Goal: Transaction & Acquisition: Purchase product/service

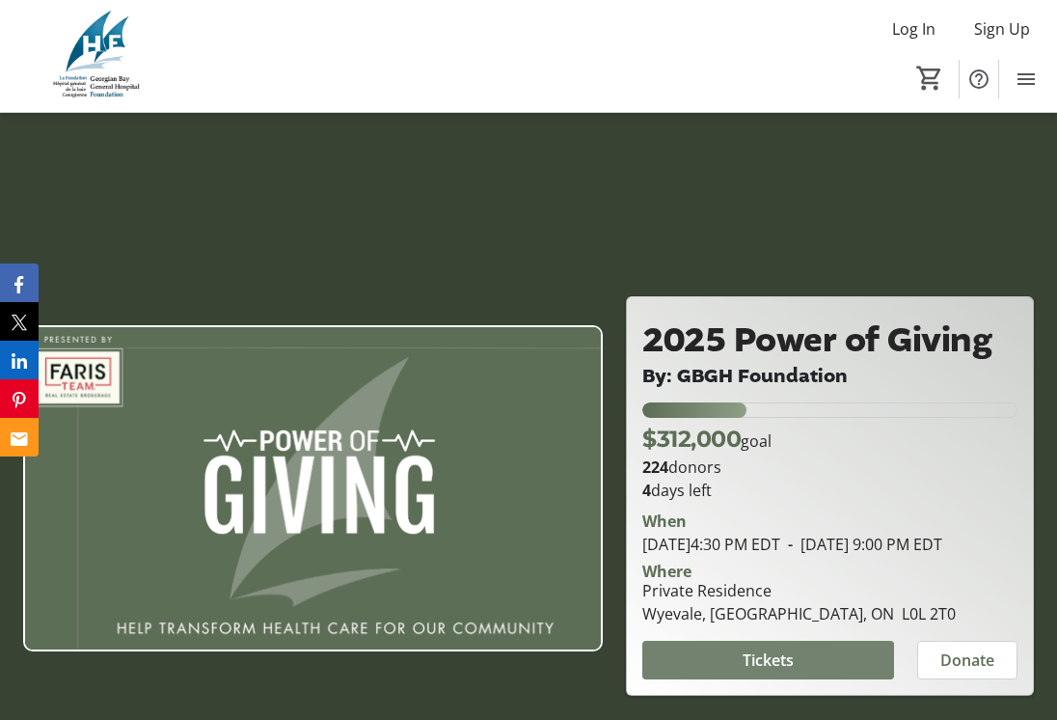
click at [778, 671] on span "Tickets" at bounding box center [768, 659] width 51 height 23
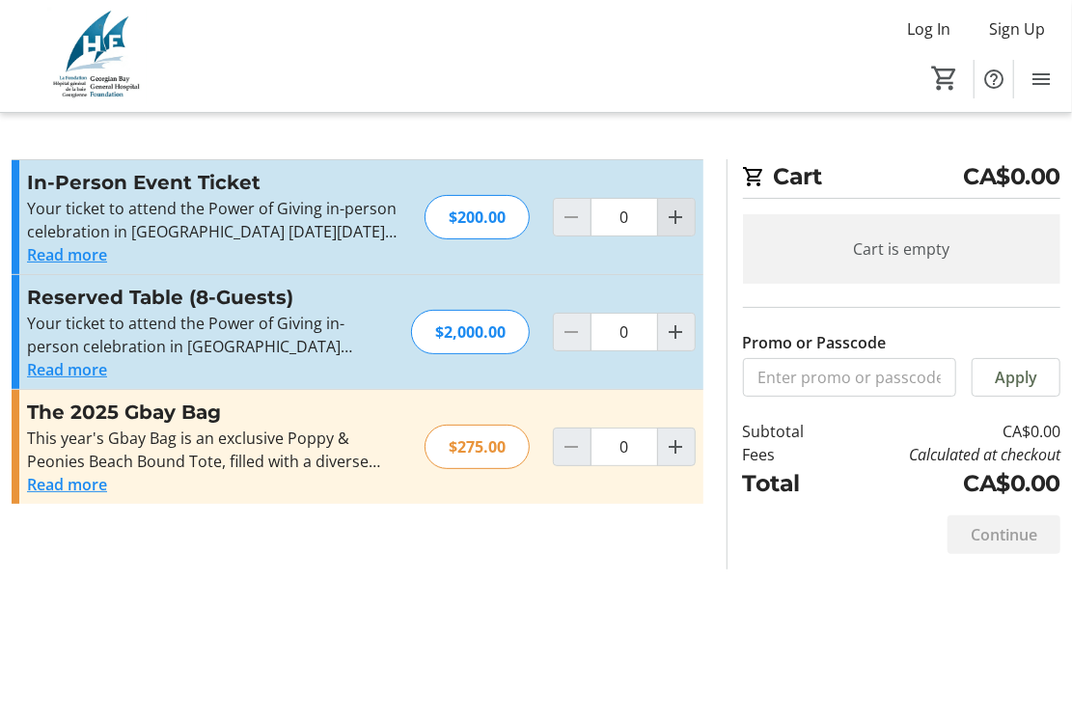
click at [669, 214] on mat-icon "Increment by one" at bounding box center [676, 216] width 23 height 23
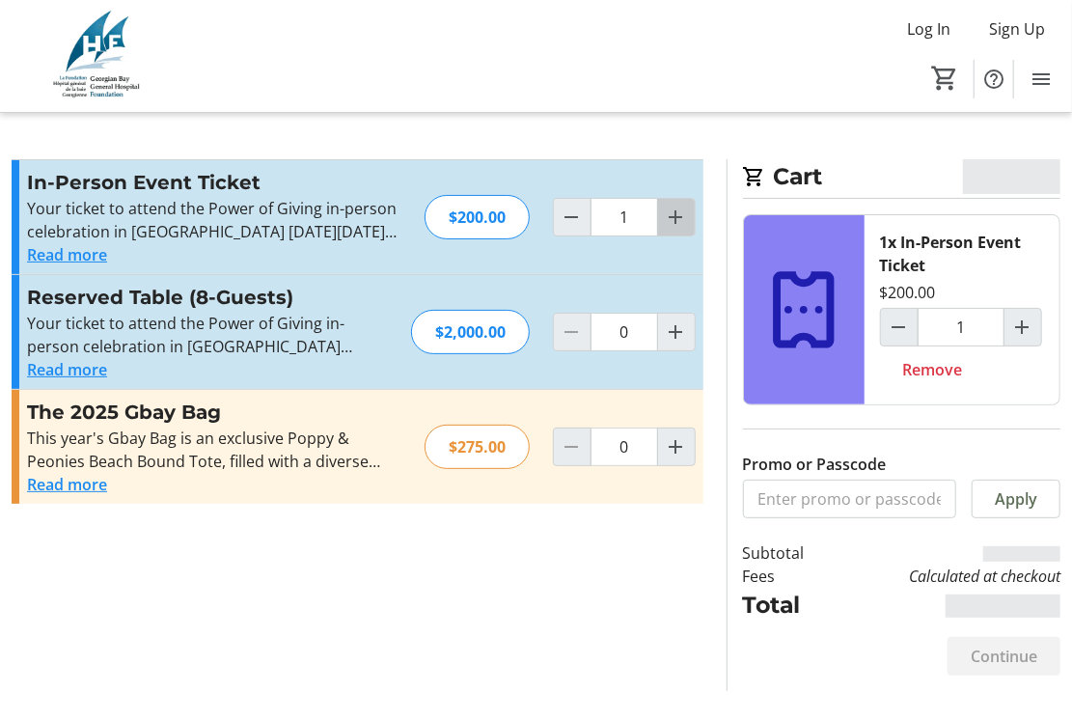
click at [669, 214] on mat-icon "Increment by one" at bounding box center [676, 216] width 23 height 23
type input "2"
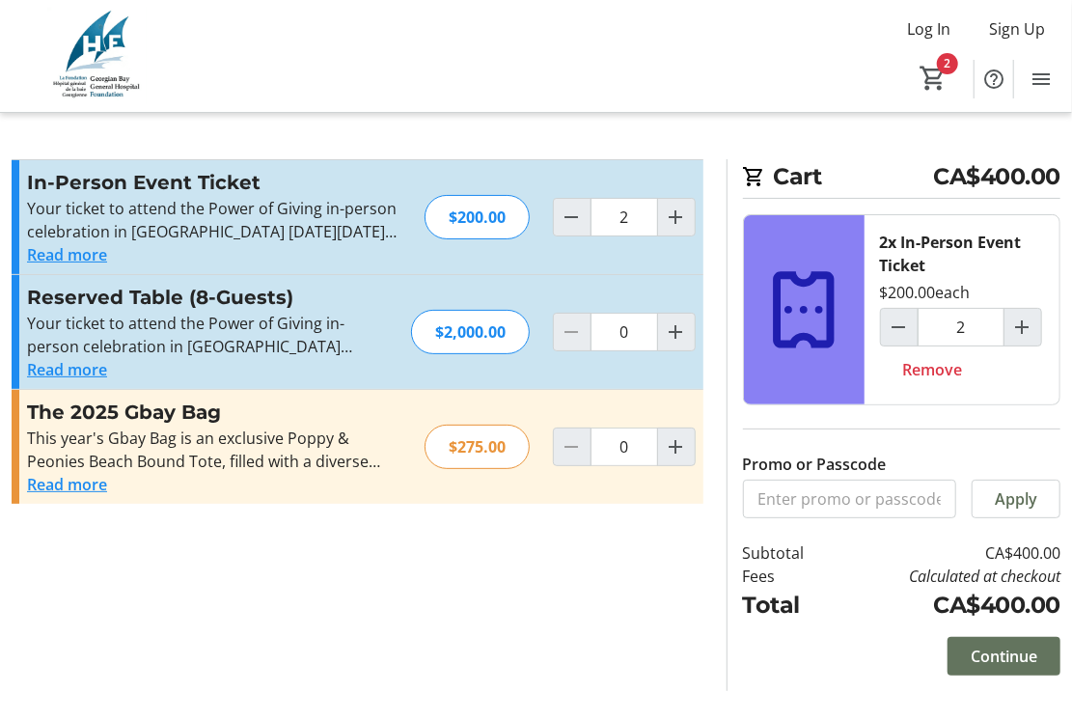
click at [1019, 653] on span "Continue" at bounding box center [1003, 655] width 67 height 23
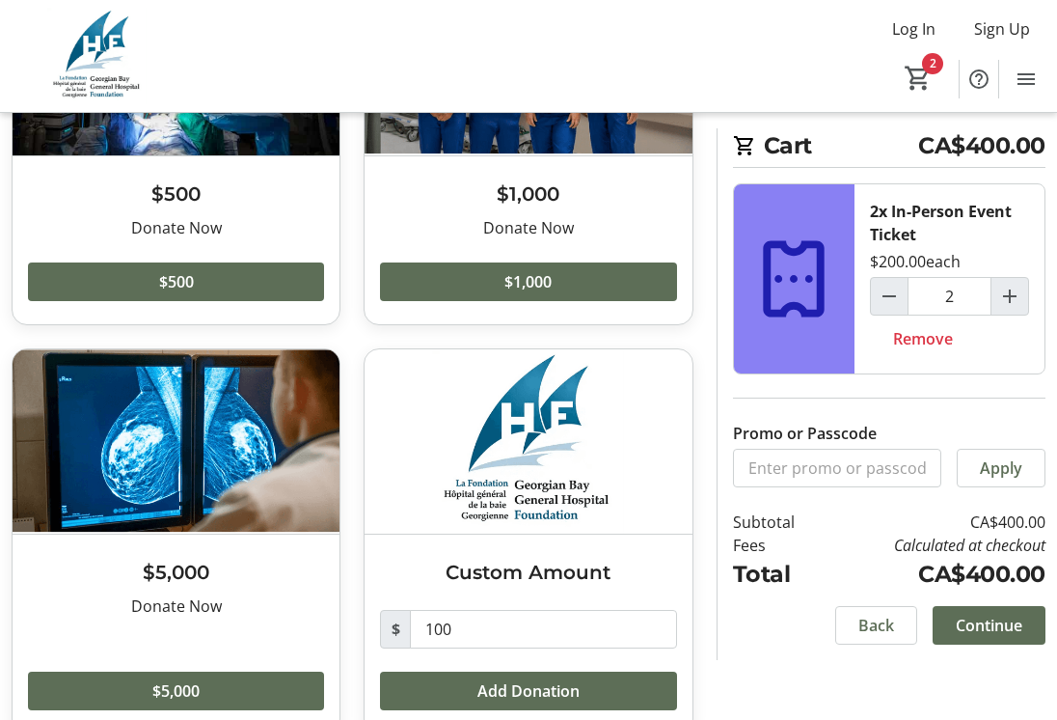
scroll to position [282, 0]
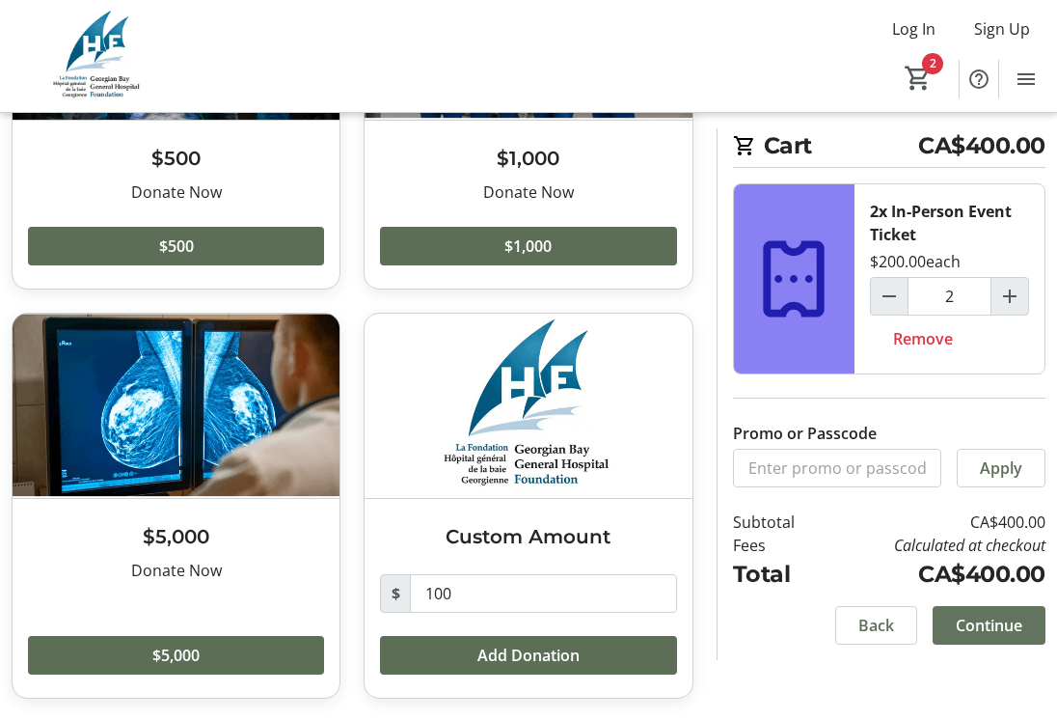
click at [1011, 618] on span "Continue" at bounding box center [989, 625] width 67 height 23
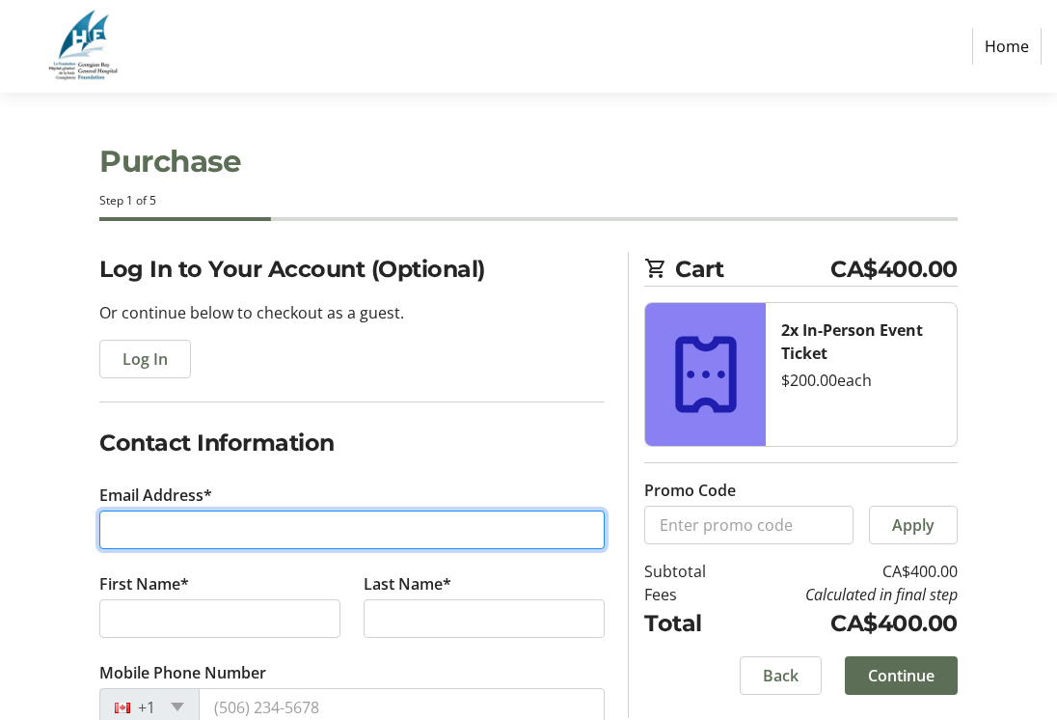
click at [244, 531] on input "Email Address*" at bounding box center [351, 529] width 505 height 39
type input "[EMAIL_ADDRESS][DOMAIN_NAME]"
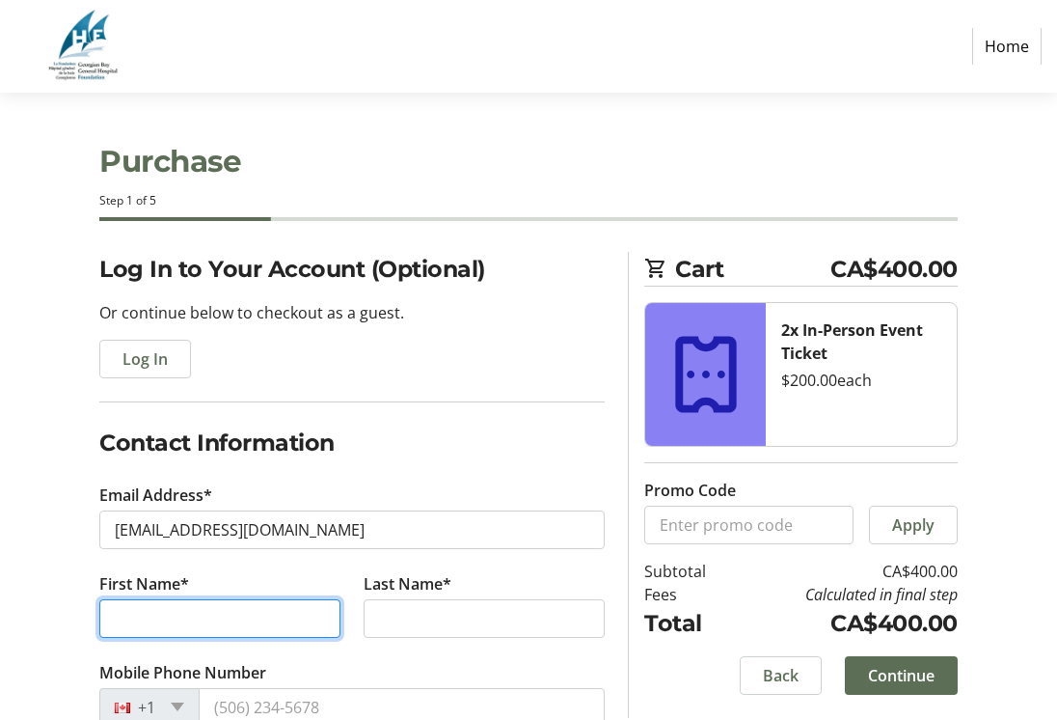
type input "[PERSON_NAME]"
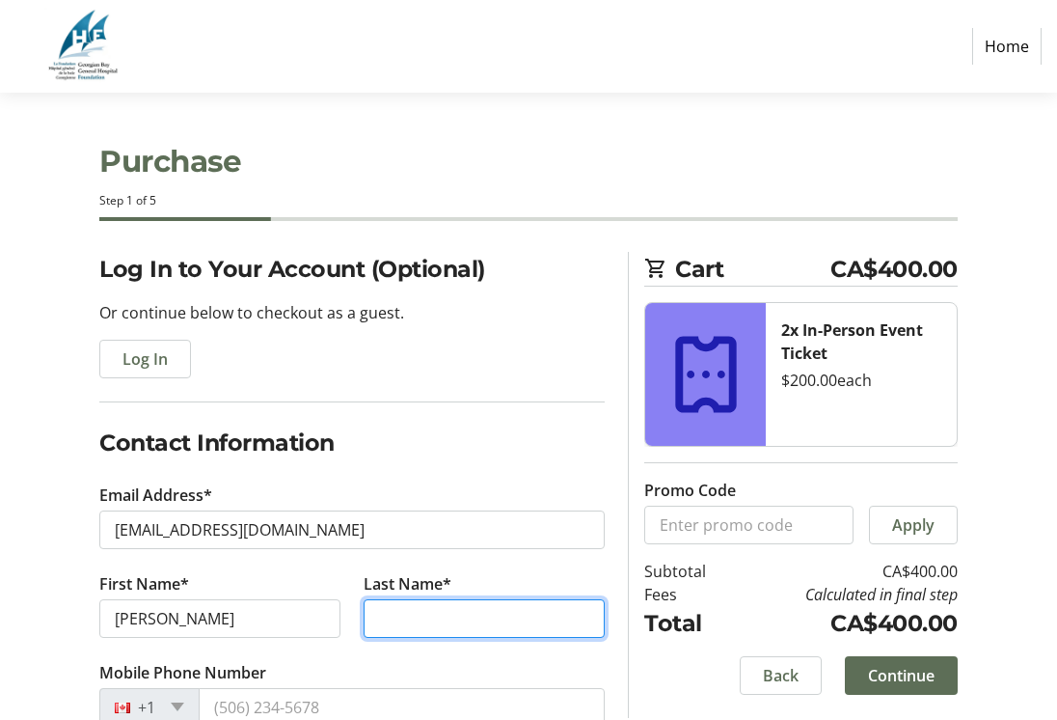
type input "[PERSON_NAME]"
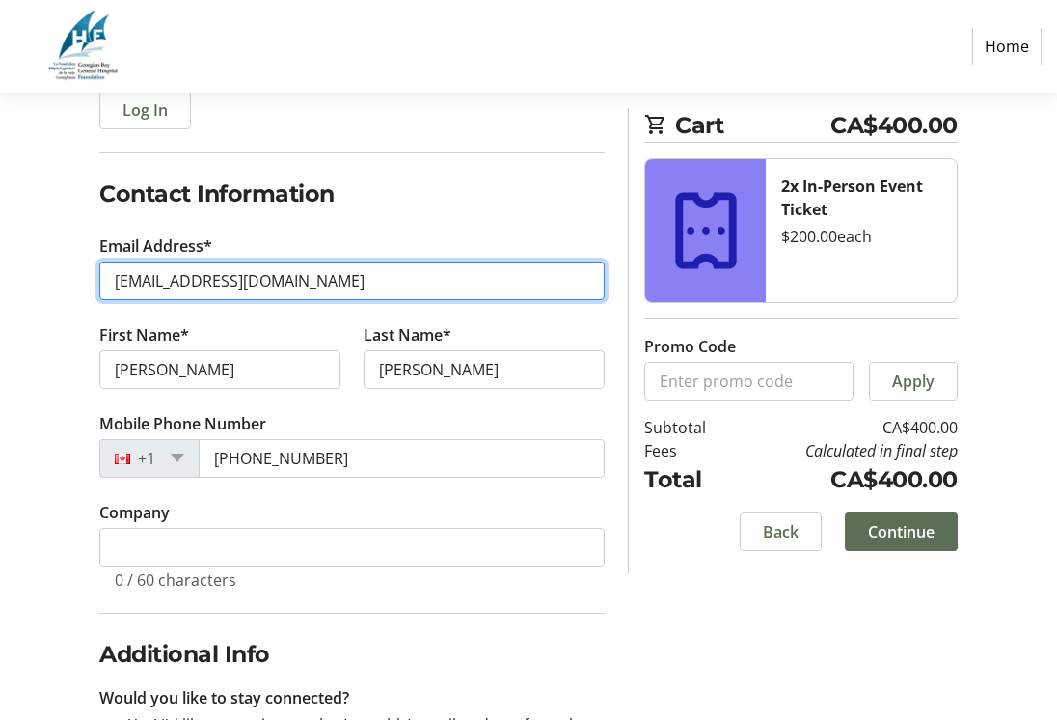
scroll to position [289, 0]
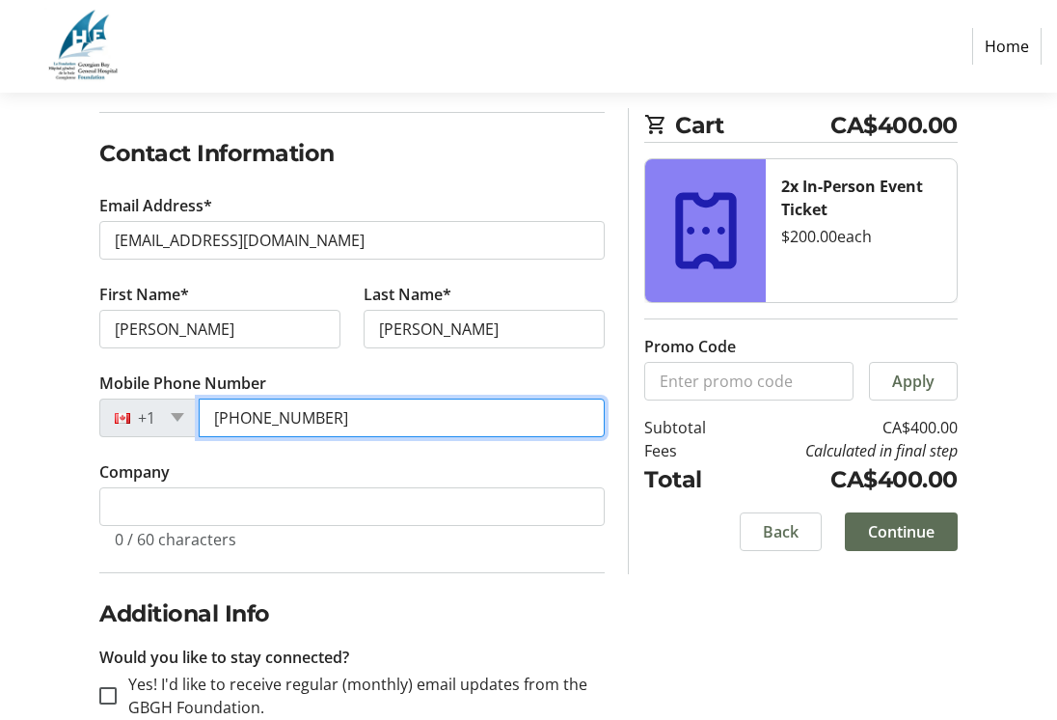
drag, startPoint x: 351, startPoint y: 414, endPoint x: 67, endPoint y: 425, distance: 284.8
click at [67, 425] on div "Log In to Your Account (Optional) Or continue below to checkout as a guest. Log…" at bounding box center [528, 425] width 1057 height 927
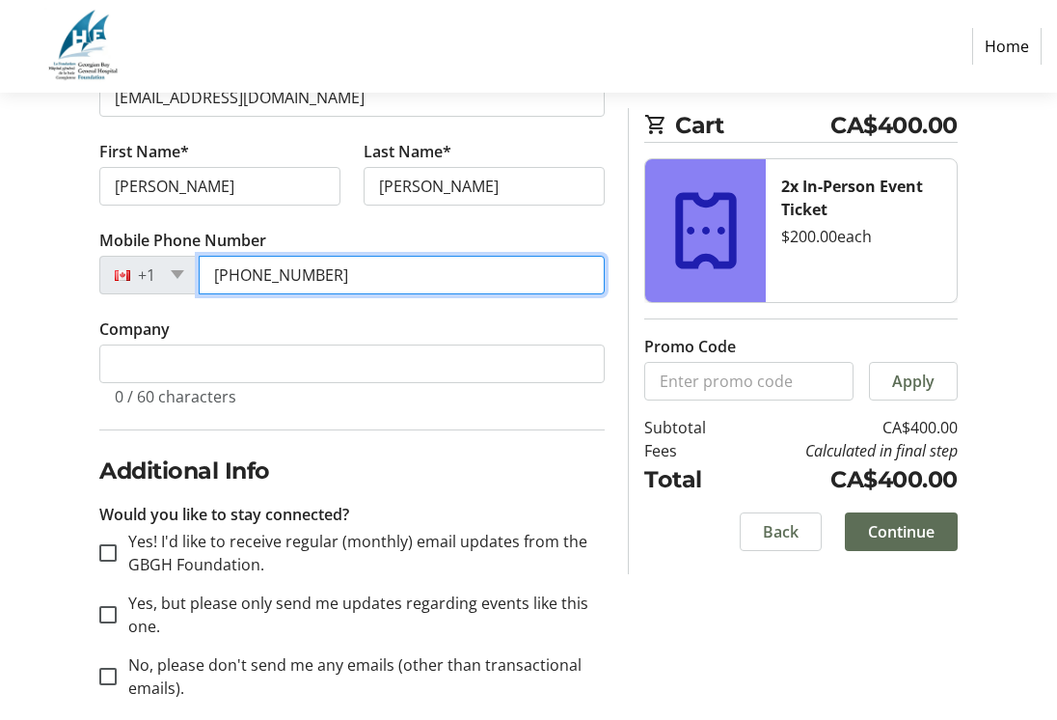
scroll to position [455, 0]
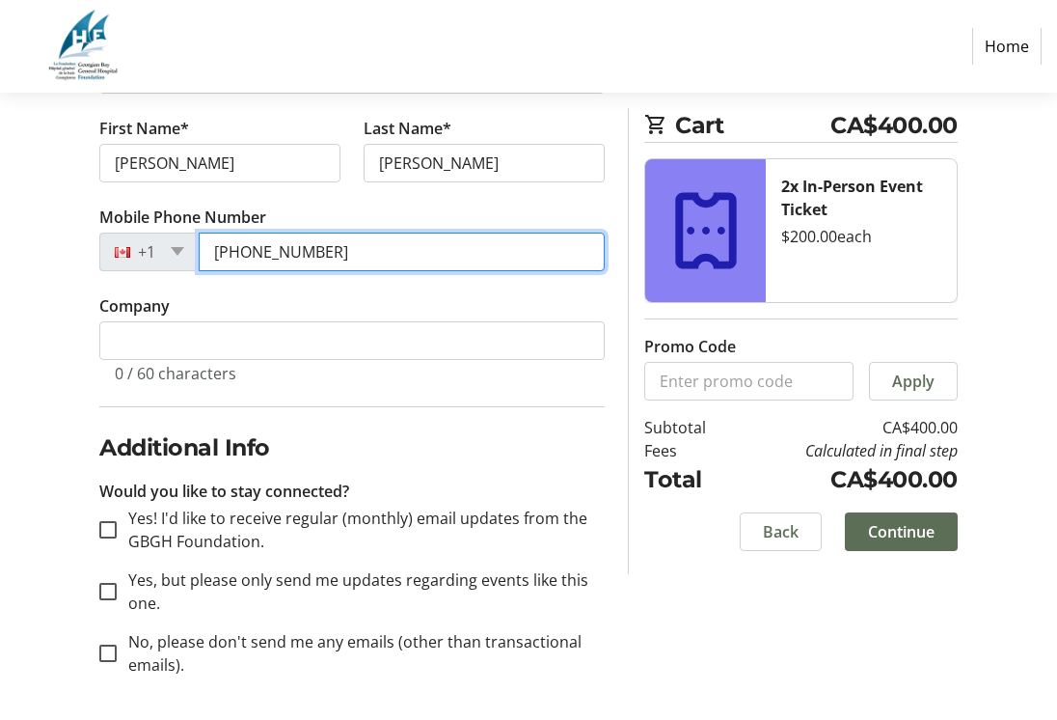
type input "[PHONE_NUMBER]"
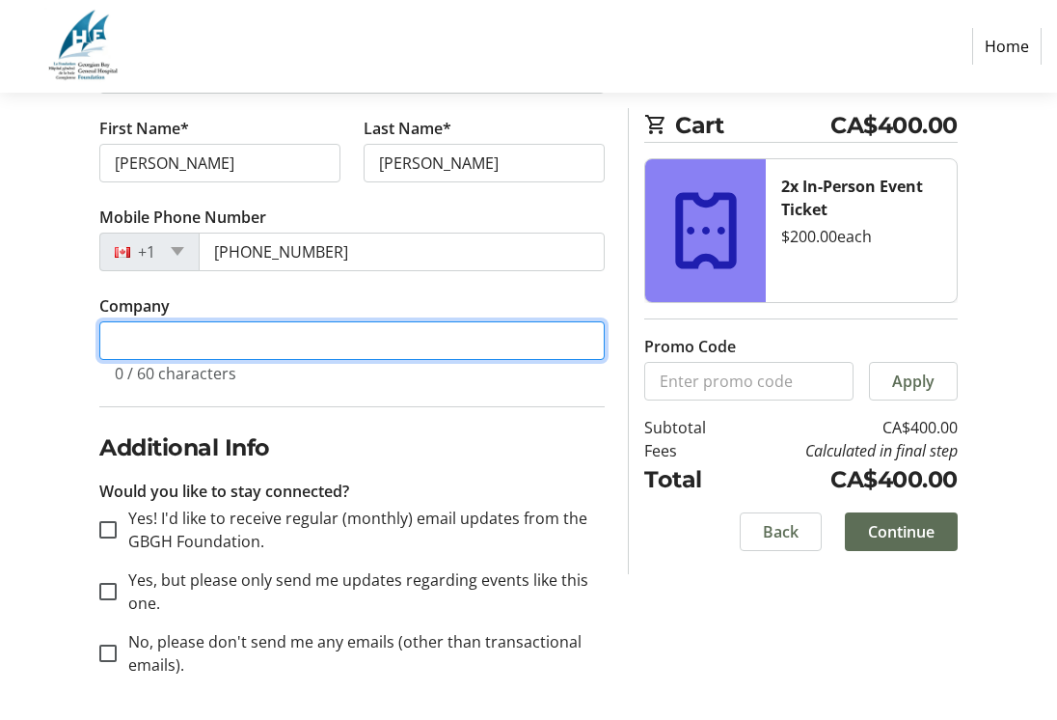
click at [215, 335] on input "Company" at bounding box center [351, 340] width 505 height 39
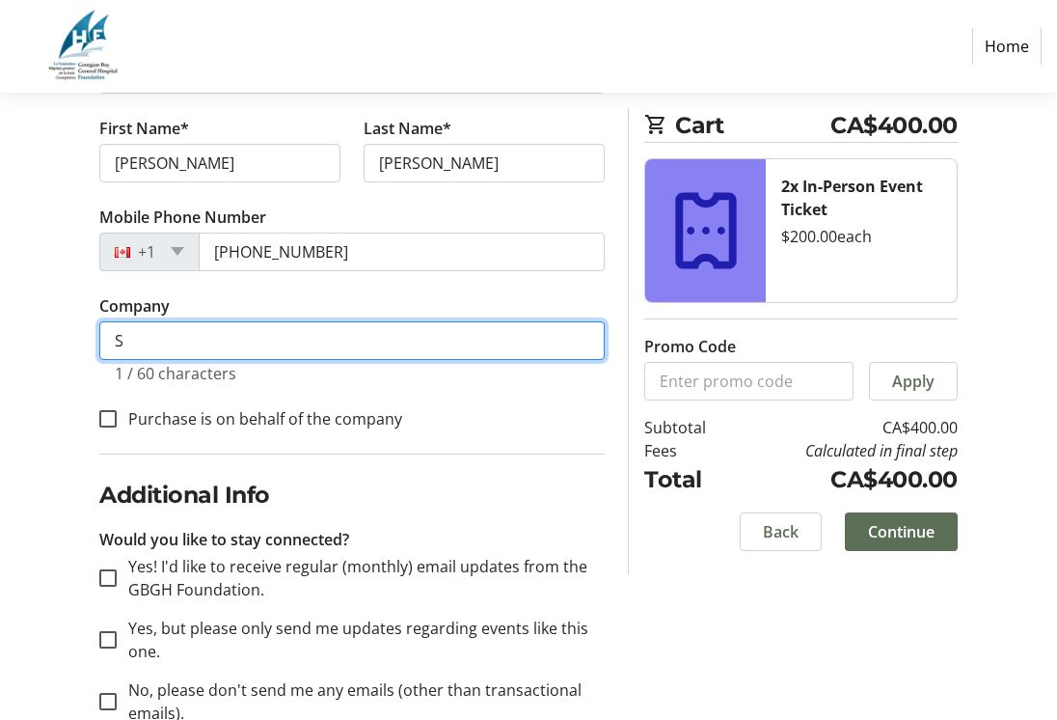
scroll to position [504, 0]
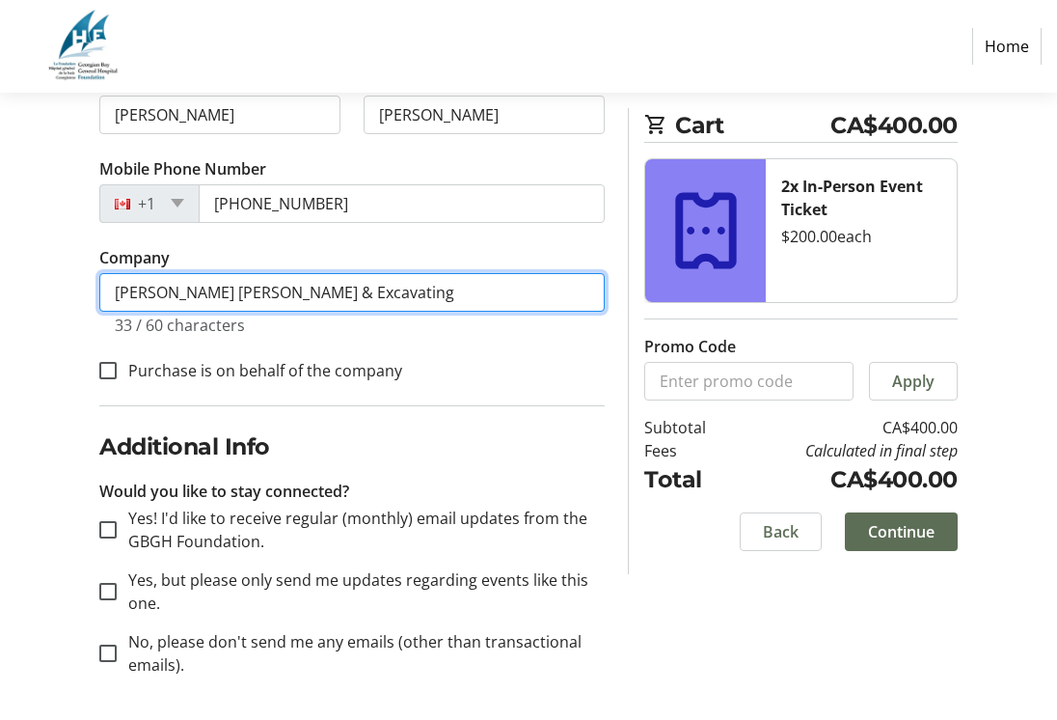
type input "[PERSON_NAME] [PERSON_NAME] & Excavating"
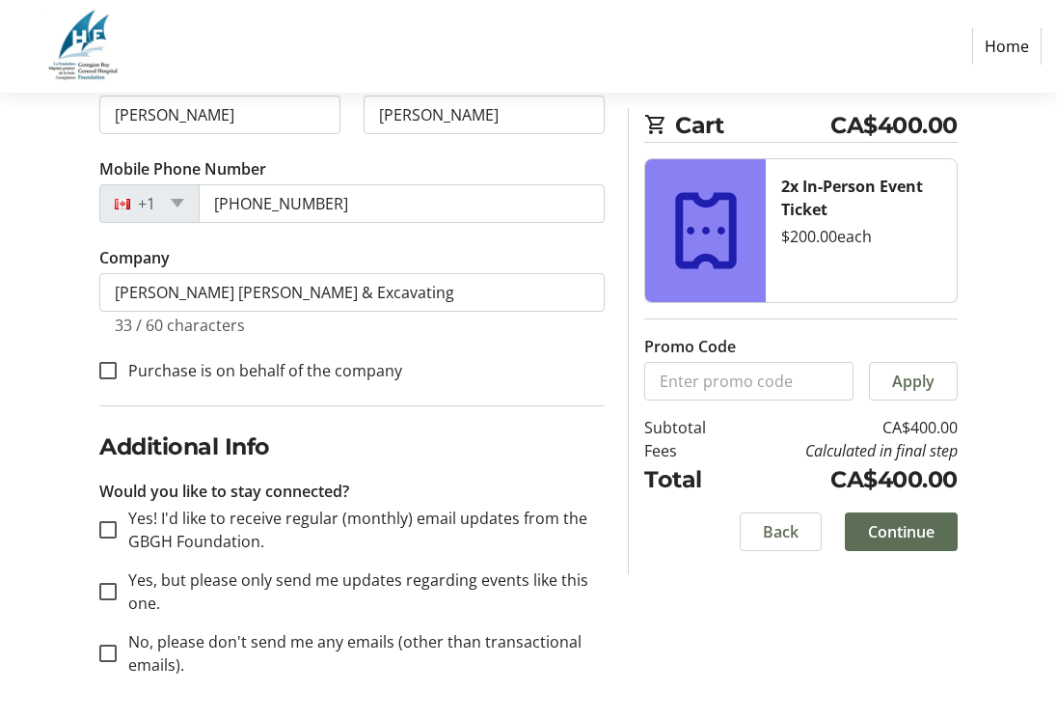
drag, startPoint x: 776, startPoint y: 608, endPoint x: 797, endPoint y: 590, distance: 27.4
click at [776, 609] on div "Log In to Your Account (Optional) Or continue below to checkout as a guest. Log…" at bounding box center [528, 235] width 1057 height 974
click at [887, 522] on span "Continue" at bounding box center [901, 531] width 67 height 23
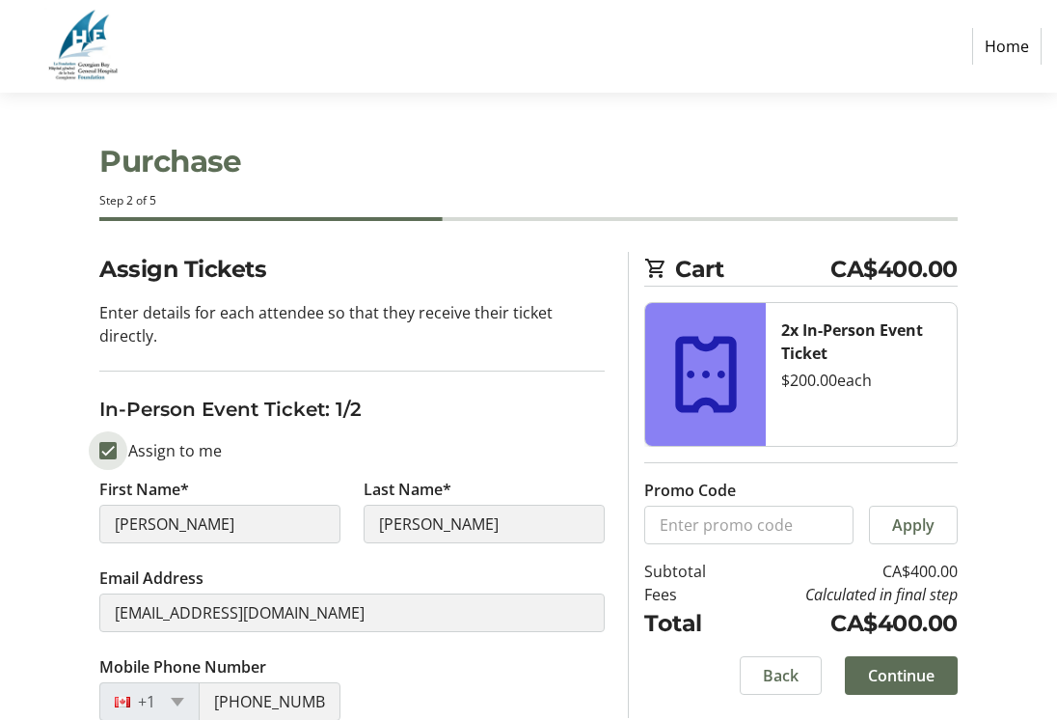
click at [114, 452] on input "Assign to me" at bounding box center [107, 450] width 17 height 17
checkbox input "false"
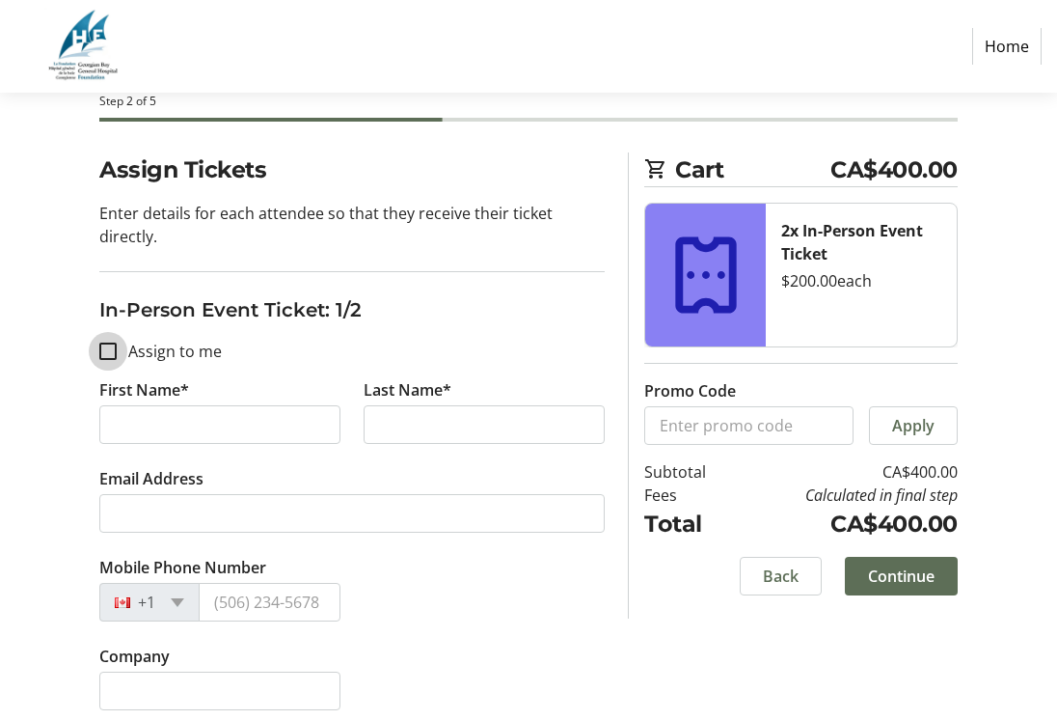
scroll to position [96, 0]
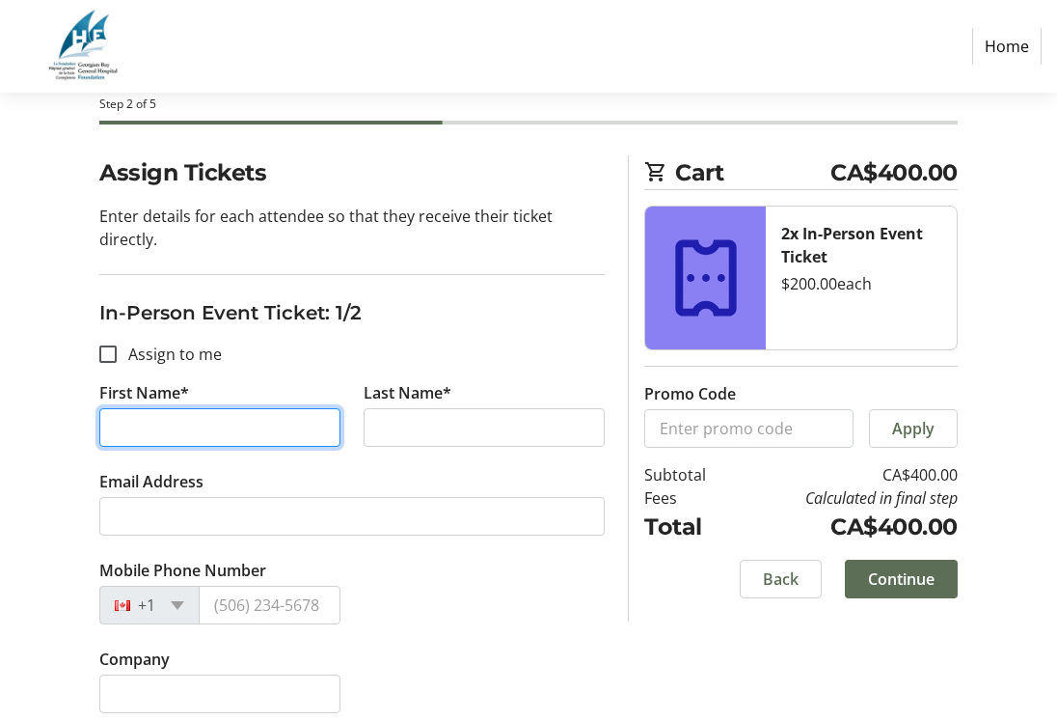
click at [192, 426] on input "First Name*" at bounding box center [219, 427] width 241 height 39
type input "[PERSON_NAME]"
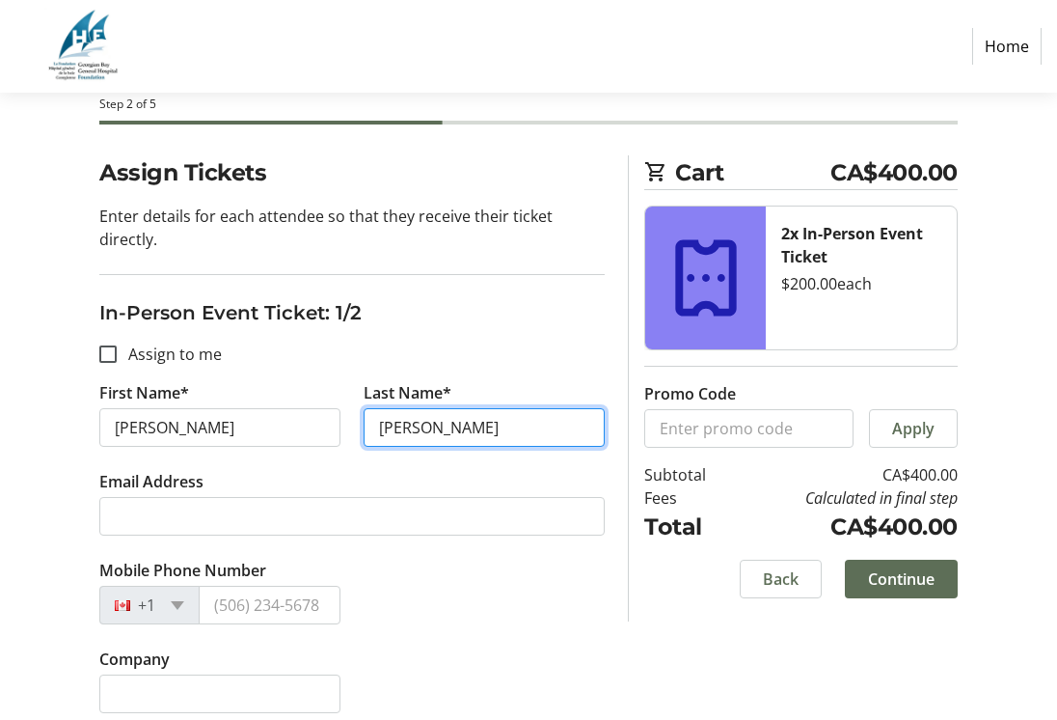
type input "[PERSON_NAME]"
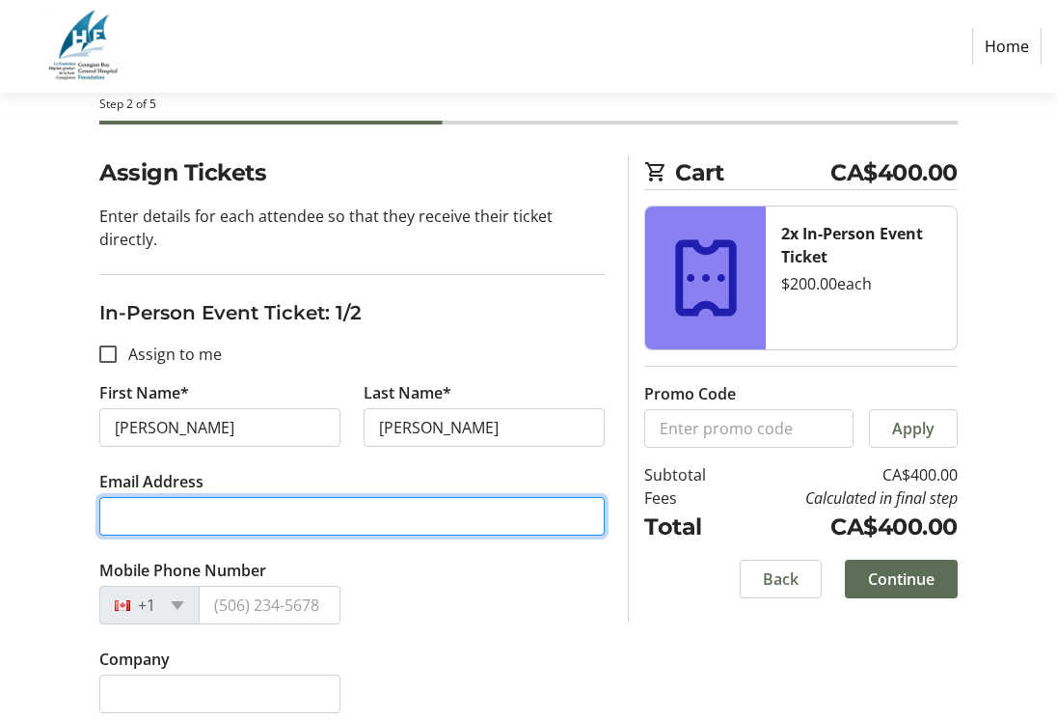
click at [156, 508] on input "Email Address" at bounding box center [351, 516] width 505 height 39
type input "[EMAIL_ADDRESS][DOMAIN_NAME]"
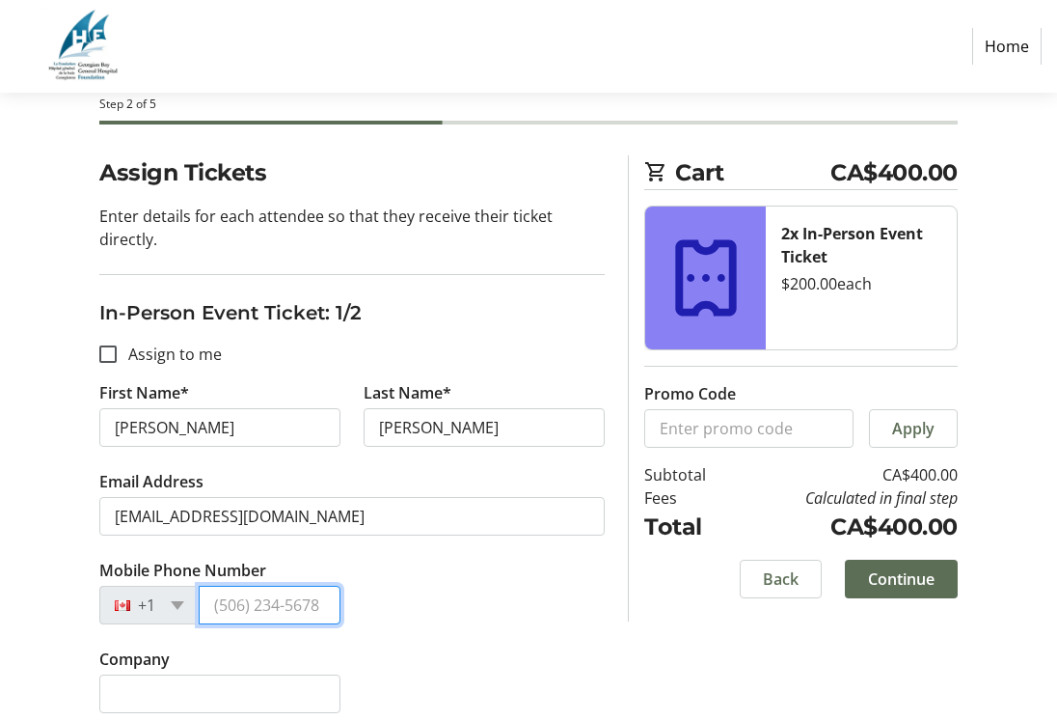
click at [285, 596] on input "Mobile Phone Number" at bounding box center [270, 605] width 142 height 39
type input "[PHONE_NUMBER]"
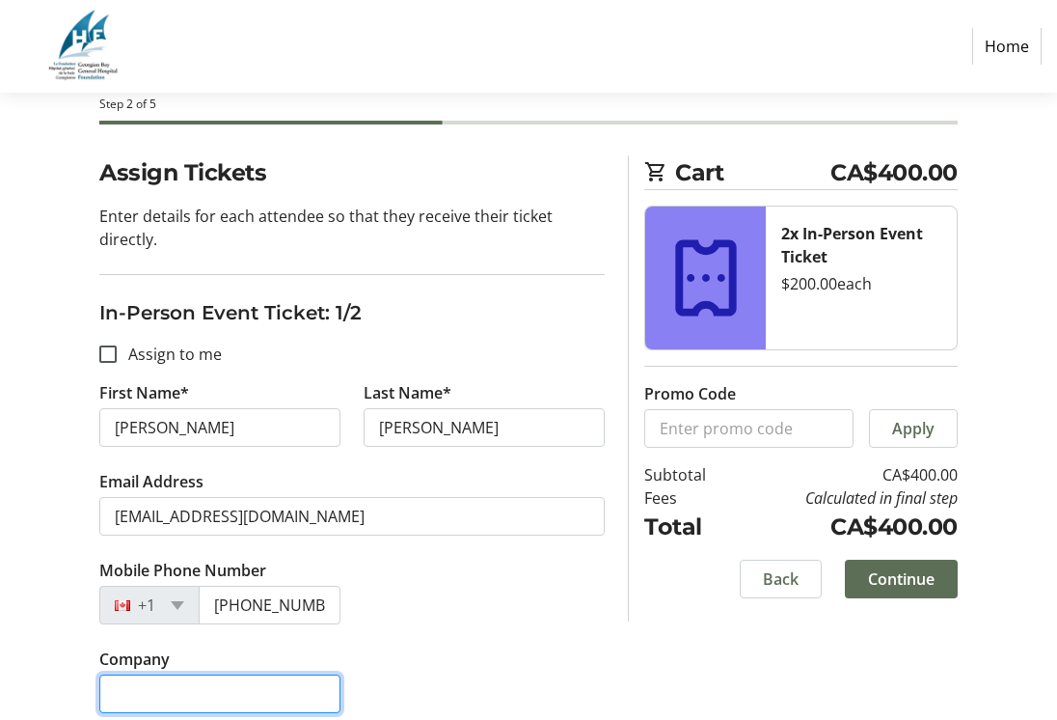
click at [150, 699] on input "Company" at bounding box center [219, 693] width 241 height 39
type input "[PERSON_NAME] [PERSON_NAME] & Excavating"
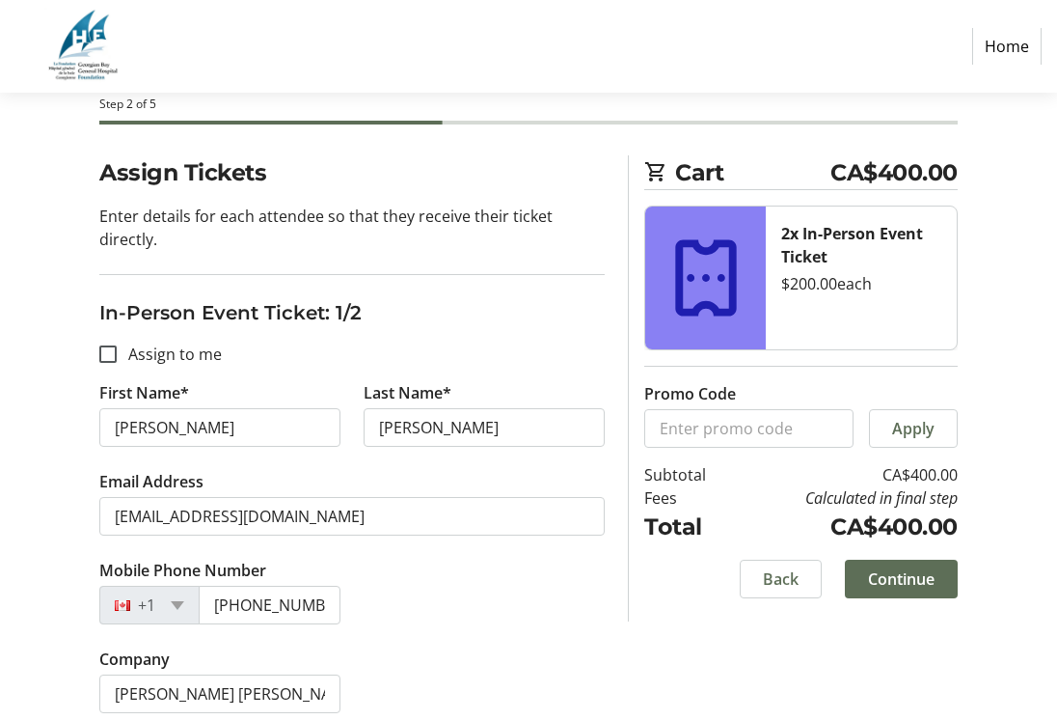
click at [529, 635] on div "Mobile Phone Number [PHONE_NUMBER]" at bounding box center [352, 603] width 529 height 89
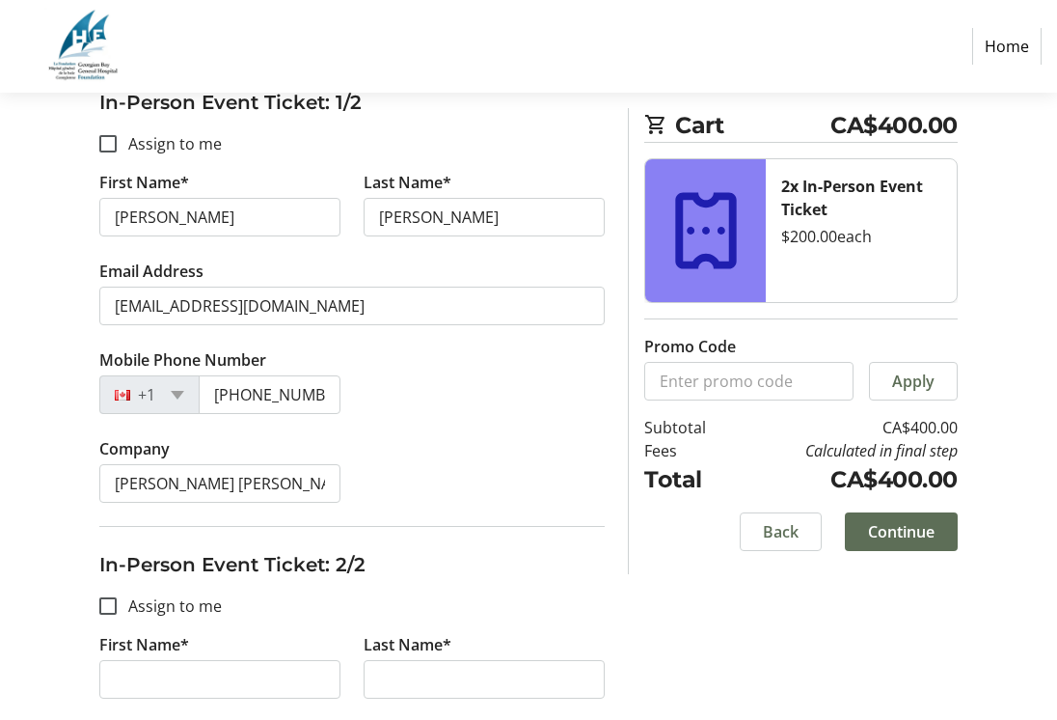
scroll to position [386, 0]
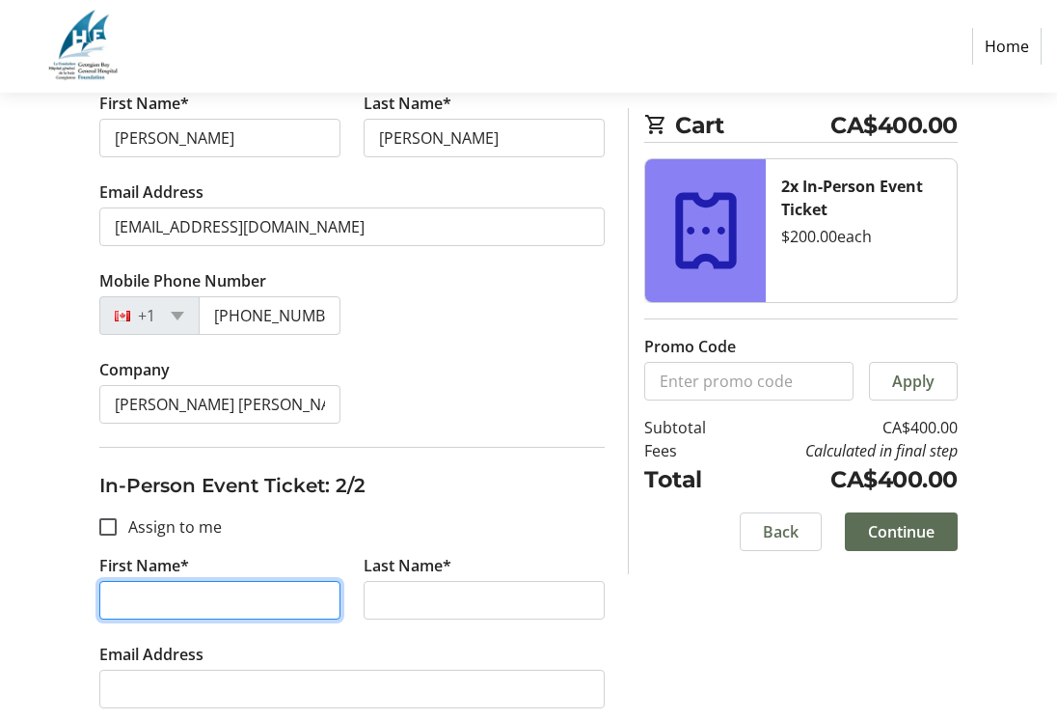
click at [209, 610] on input "First Name*" at bounding box center [219, 600] width 241 height 39
type input "[PERSON_NAME]"
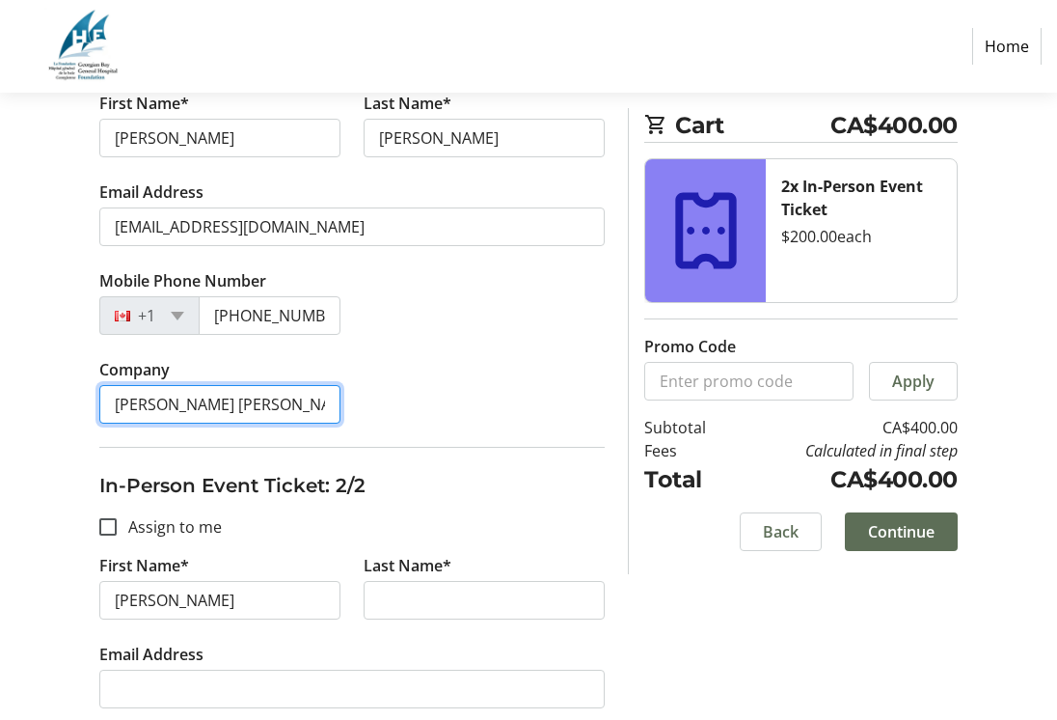
drag, startPoint x: 306, startPoint y: 402, endPoint x: -38, endPoint y: 431, distance: 344.6
click at [0, 431] on html "Home Purchase Step 2 of 5 Cart CA$400.00 2x In-Person Event Ticket $200.00 each…" at bounding box center [528, 261] width 1057 height 1295
type input "g"
drag, startPoint x: 276, startPoint y: 406, endPoint x: 76, endPoint y: 395, distance: 200.0
click at [76, 395] on div "Assign Tickets Enter details for each attendee so that they receive their ticke…" at bounding box center [528, 388] width 1057 height 1044
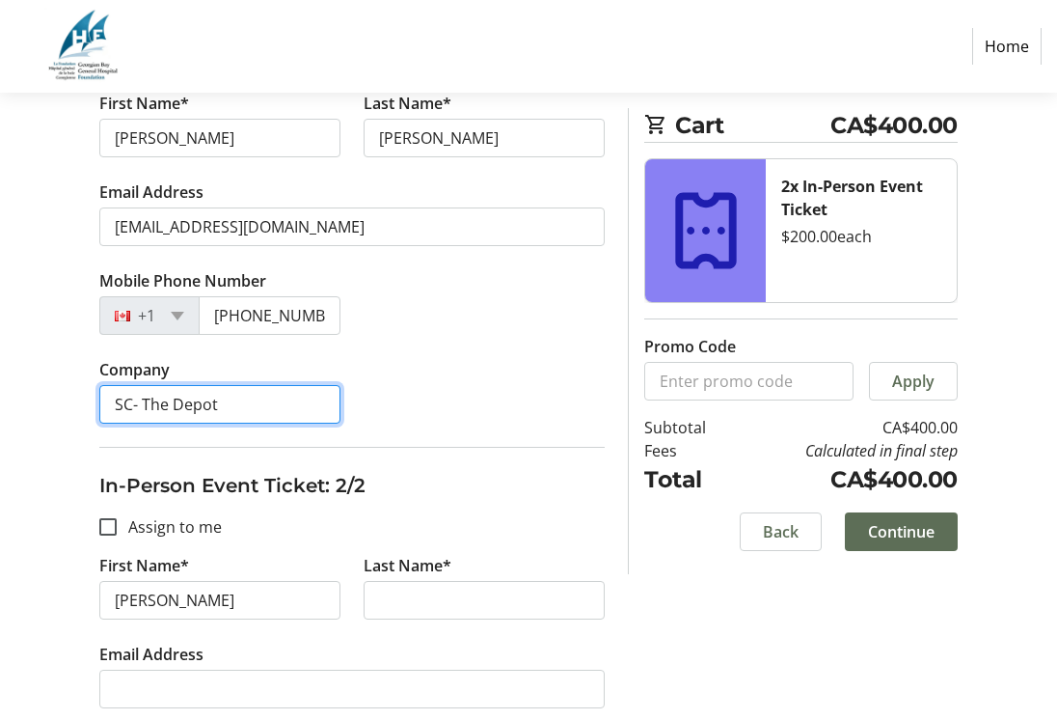
type input "SC- The Depot"
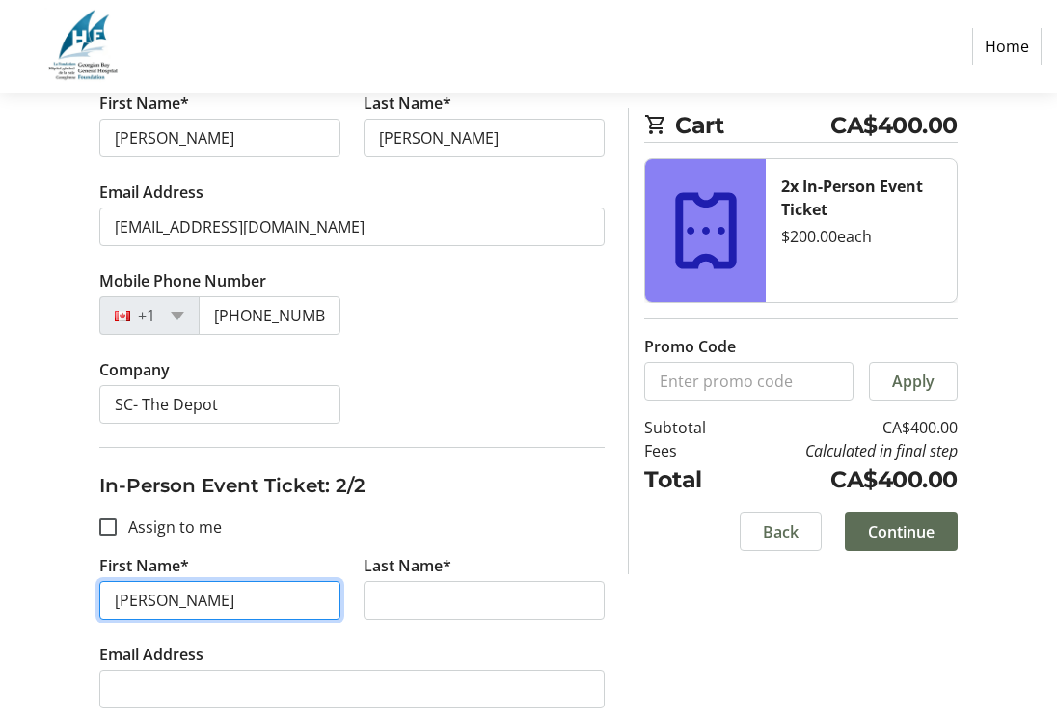
drag, startPoint x: 295, startPoint y: 601, endPoint x: 174, endPoint y: 606, distance: 121.6
click at [174, 606] on input "[PERSON_NAME]" at bounding box center [219, 600] width 241 height 39
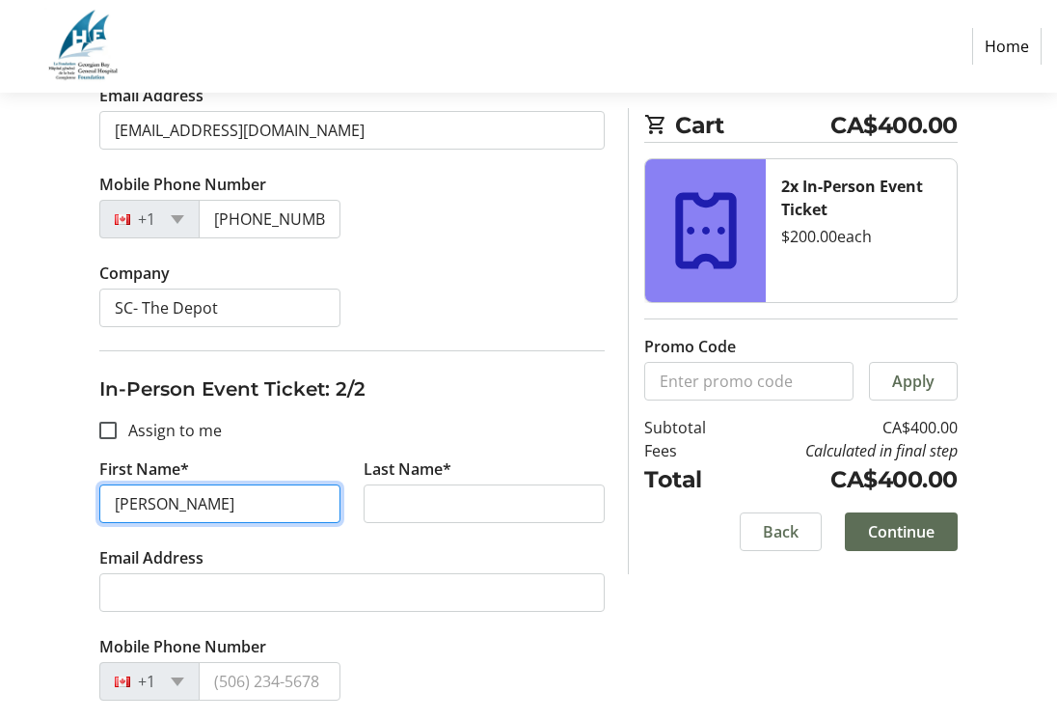
scroll to position [571, 0]
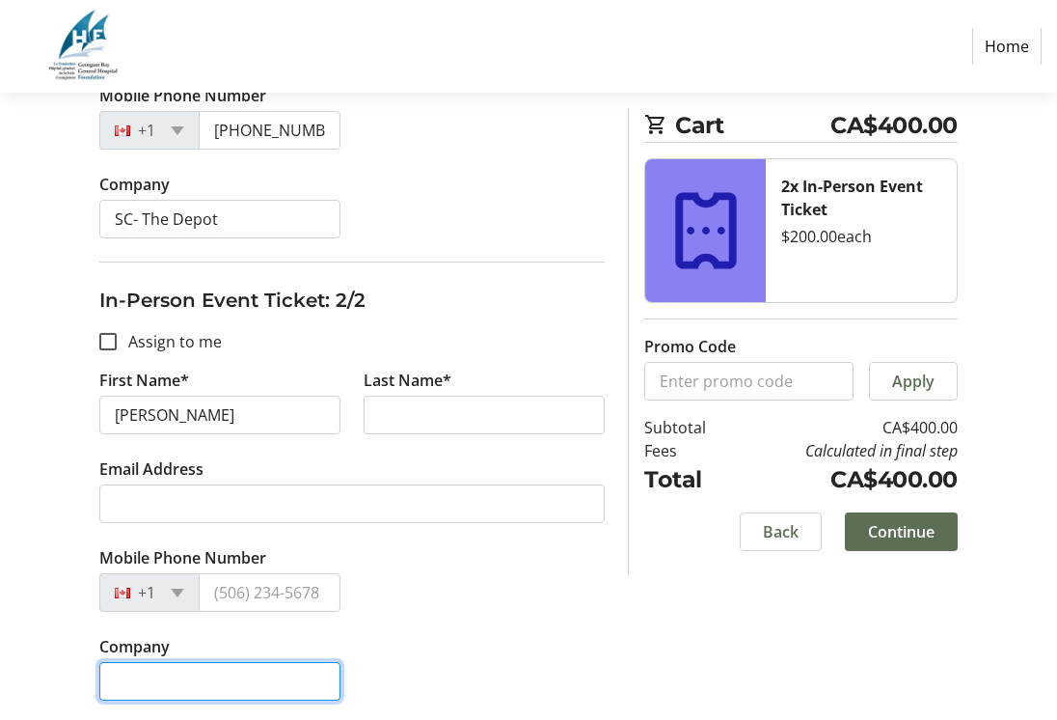
click at [165, 671] on input "Company" at bounding box center [219, 681] width 241 height 39
paste input "SC- The Depot"
type input "SC- The Depot"
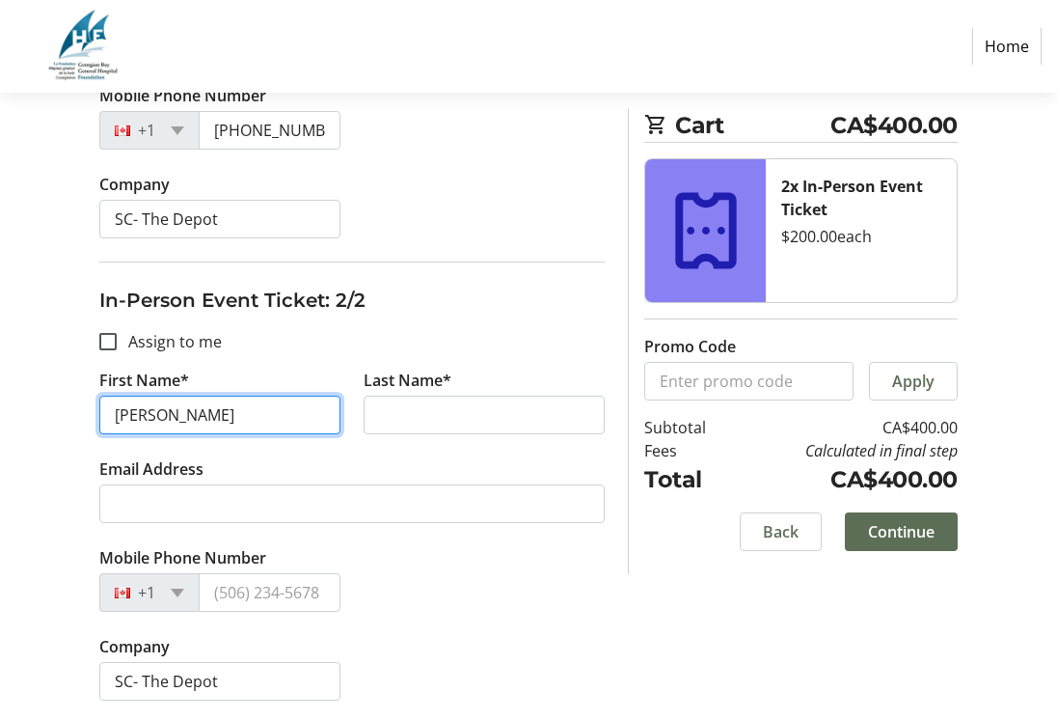
drag, startPoint x: 299, startPoint y: 412, endPoint x: 169, endPoint y: 412, distance: 130.2
click at [168, 411] on input "[PERSON_NAME]" at bounding box center [219, 415] width 241 height 39
type input "[PERSON_NAME]"
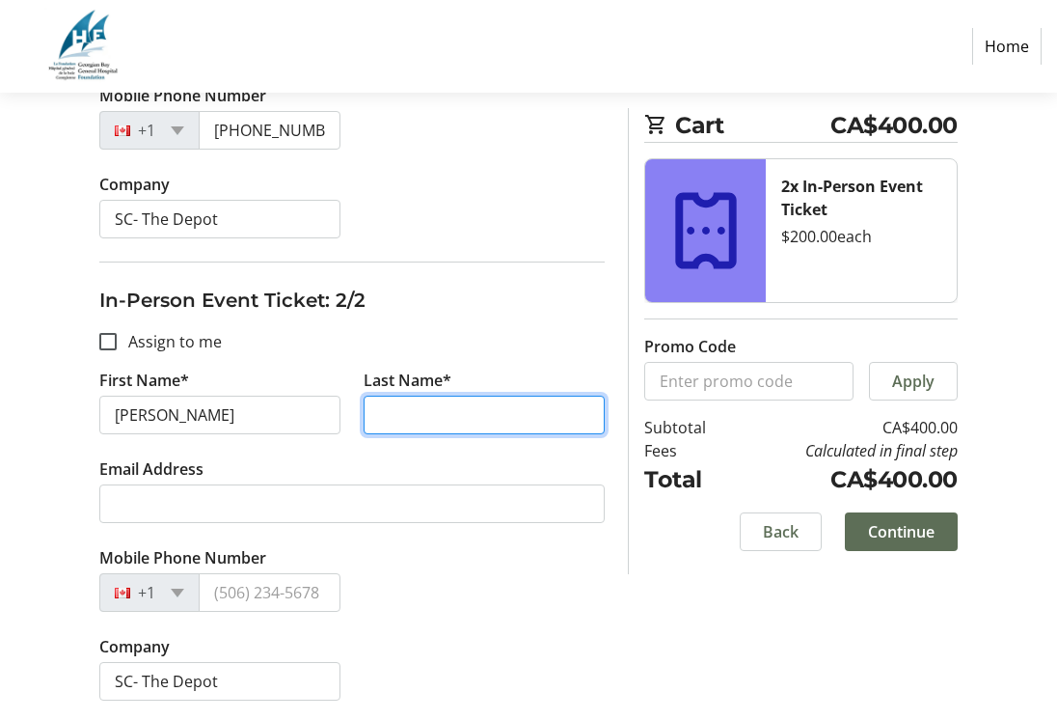
click at [388, 408] on input "Last Name*" at bounding box center [484, 415] width 241 height 39
paste input "[PERSON_NAME]"
type input "[PERSON_NAME]"
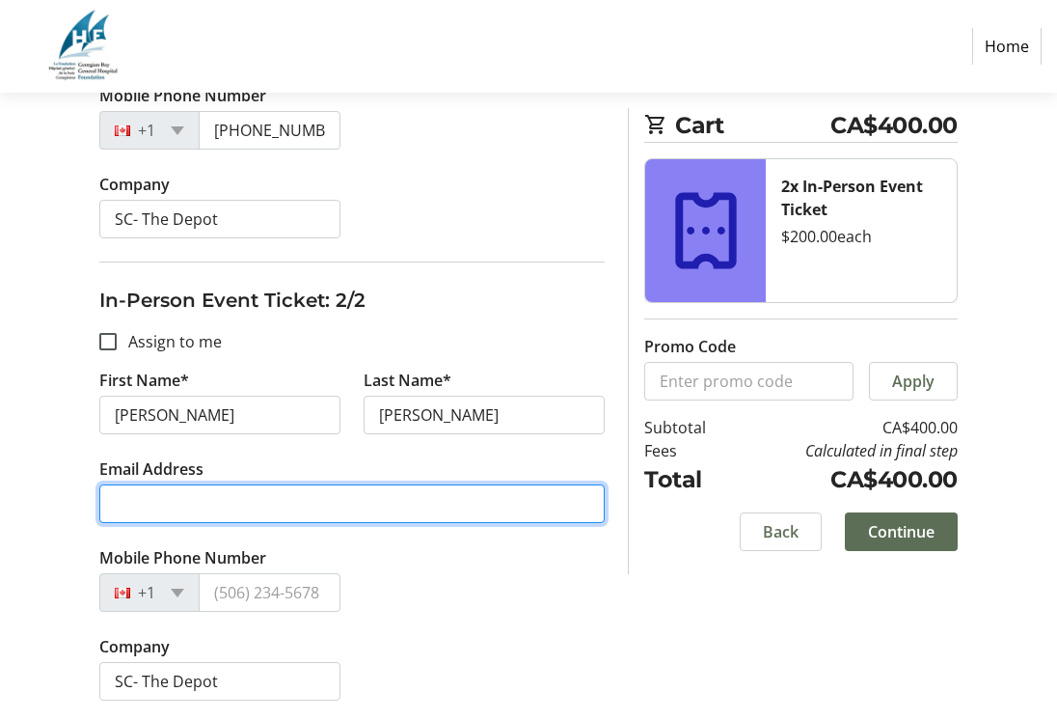
click at [276, 515] on input "Email Address" at bounding box center [351, 503] width 505 height 39
type input "[EMAIL_ADDRESS][DOMAIN_NAME]"
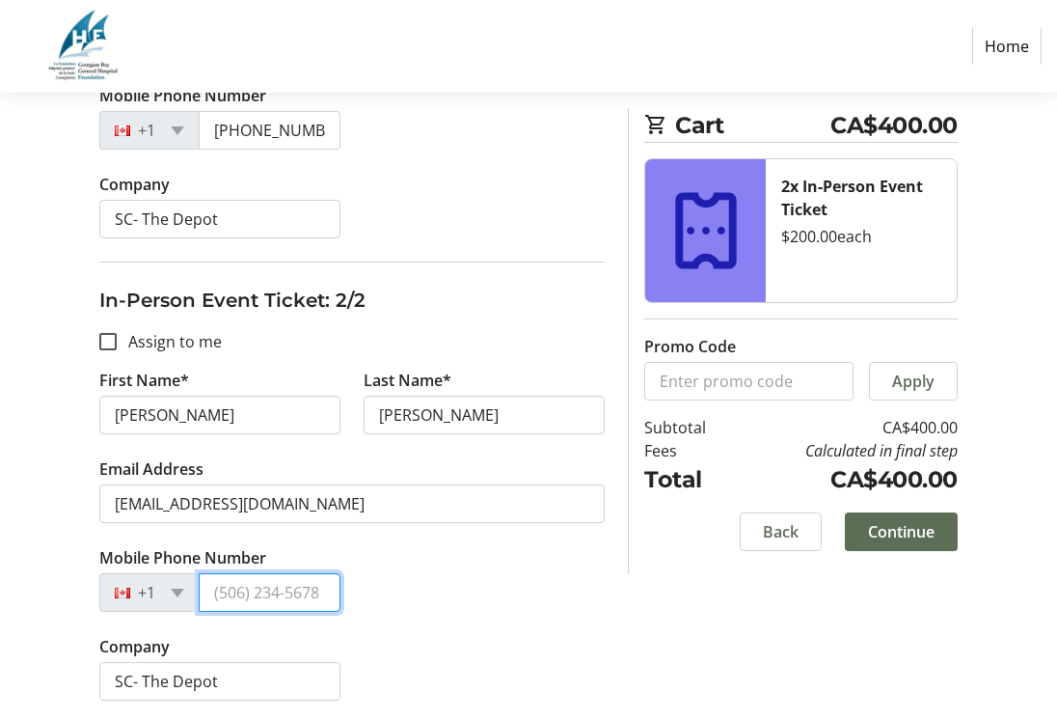
type input "[PHONE_NUMBER]"
click at [532, 643] on div "Company SC- The Depot" at bounding box center [352, 679] width 529 height 89
click at [529, 615] on div "Mobile Phone Number [PHONE_NUMBER]" at bounding box center [352, 590] width 529 height 89
click at [935, 520] on span at bounding box center [901, 531] width 113 height 46
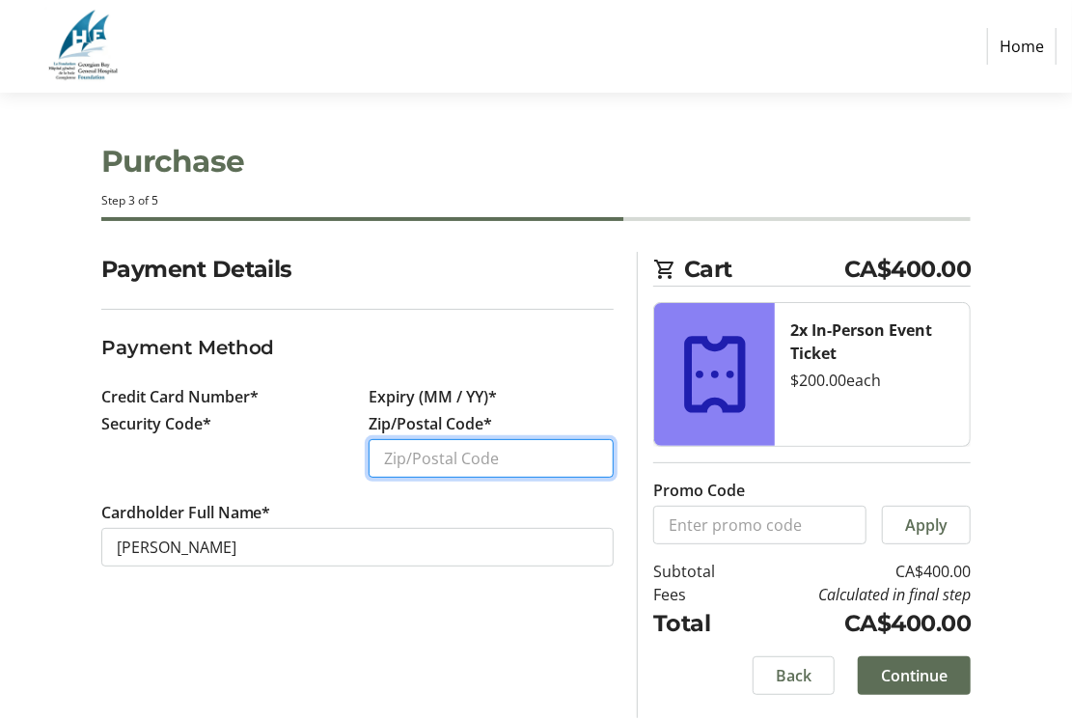
click at [469, 450] on input "Zip/Postal Code*" at bounding box center [490, 458] width 245 height 39
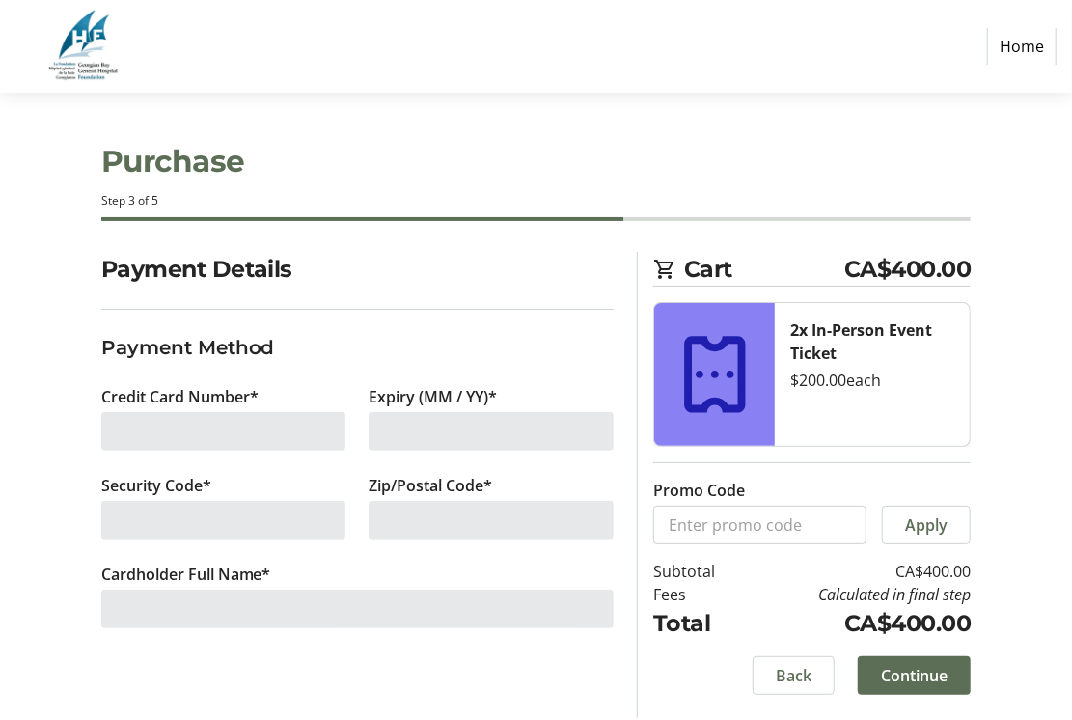
click at [281, 555] on div "Security Code*" at bounding box center [224, 518] width 268 height 89
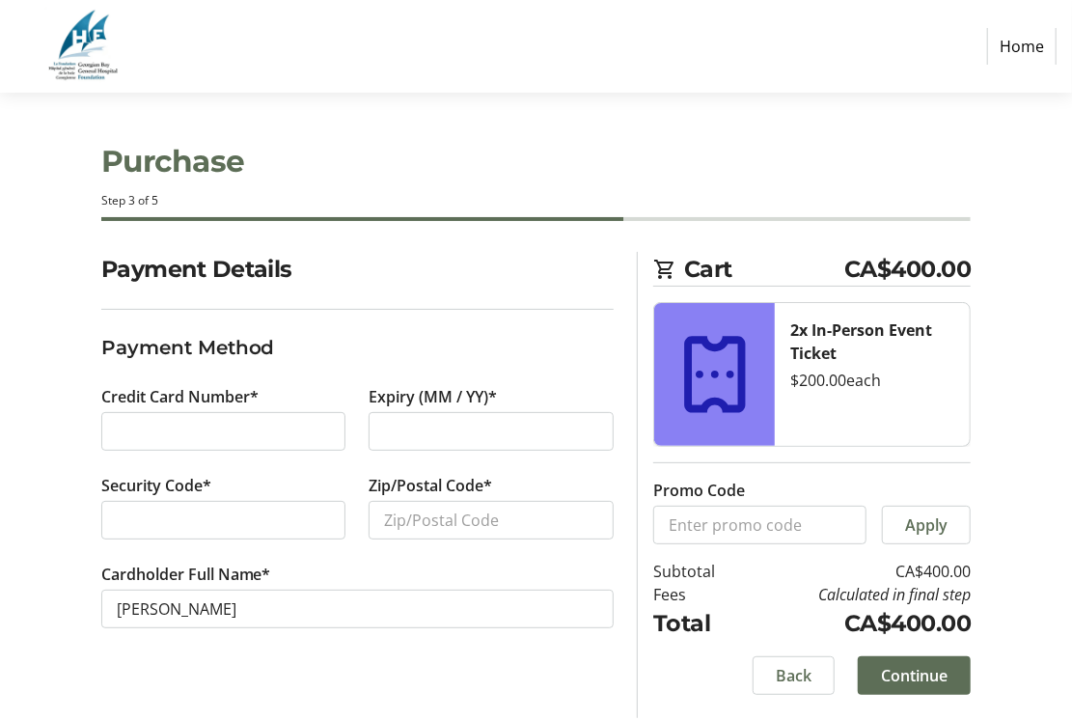
click at [265, 417] on div at bounding box center [223, 431] width 245 height 39
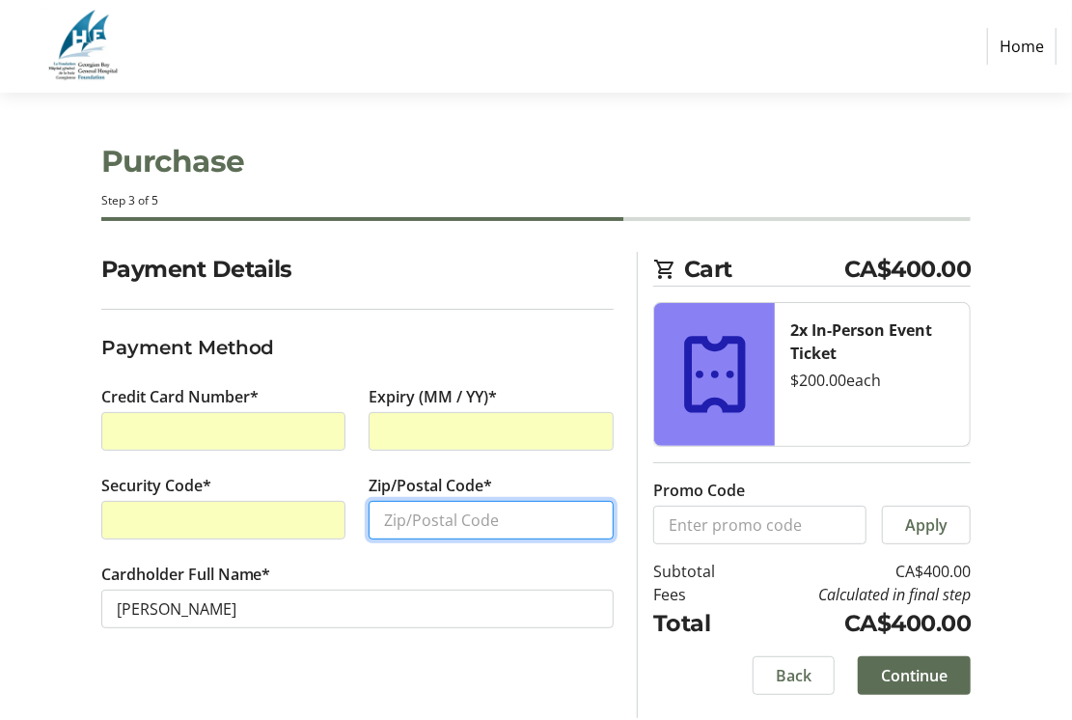
click at [426, 521] on input "Zip/Postal Code*" at bounding box center [490, 520] width 245 height 39
type input "l9m0p1"
click at [912, 674] on span "Continue" at bounding box center [914, 675] width 67 height 23
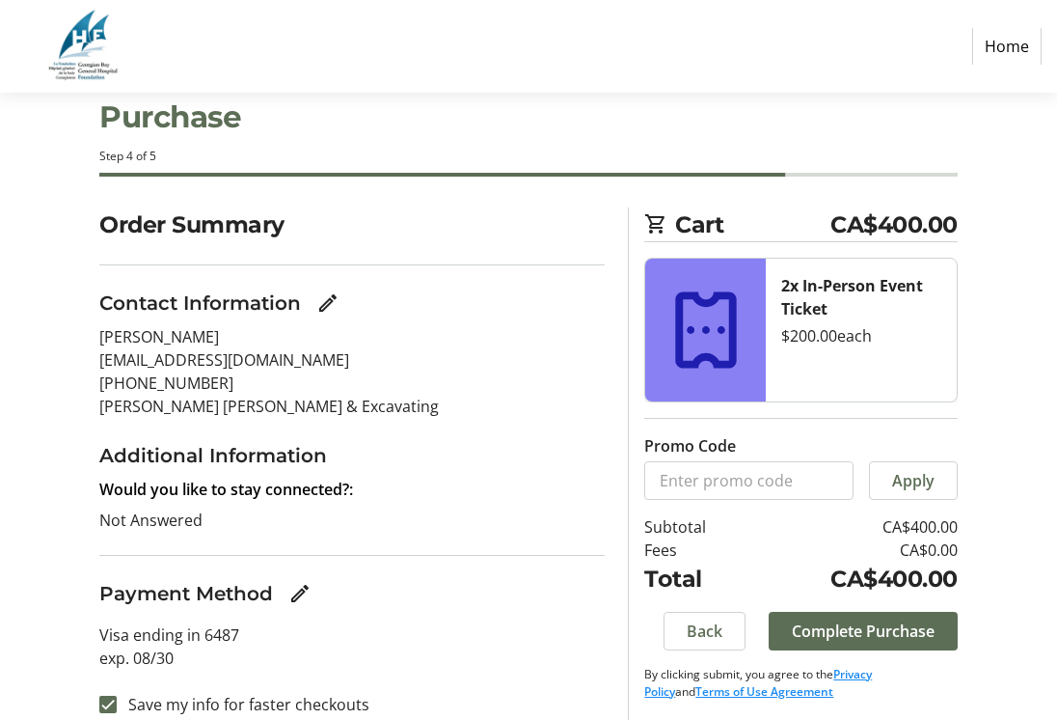
scroll to position [64, 0]
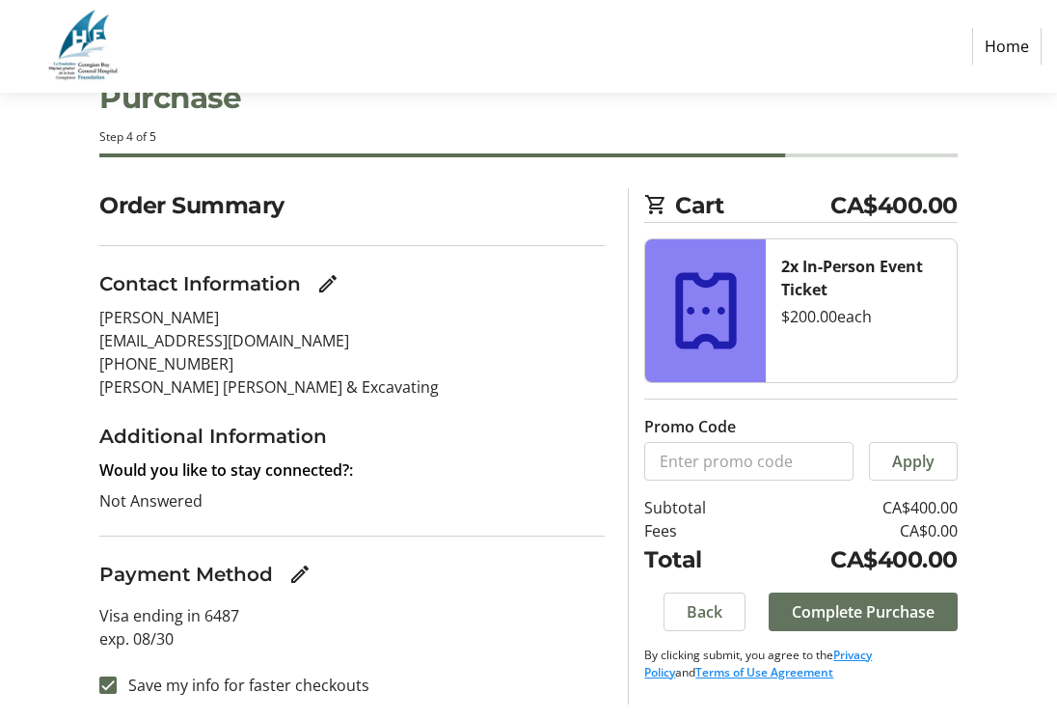
click at [844, 613] on span "Complete Purchase" at bounding box center [863, 611] width 143 height 23
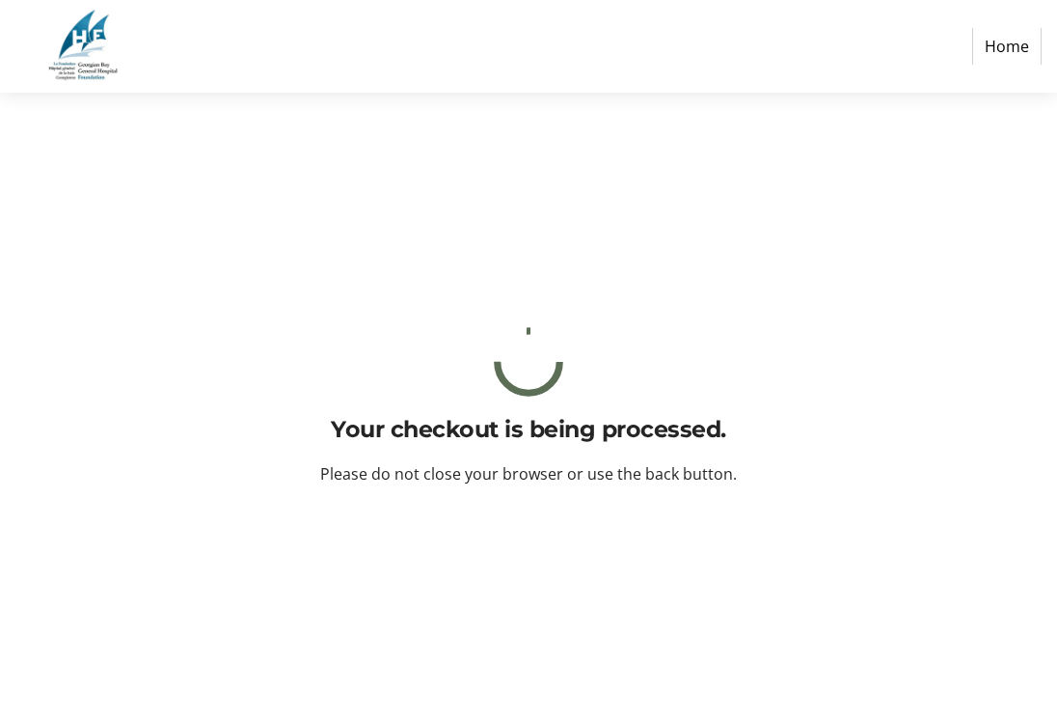
scroll to position [0, 0]
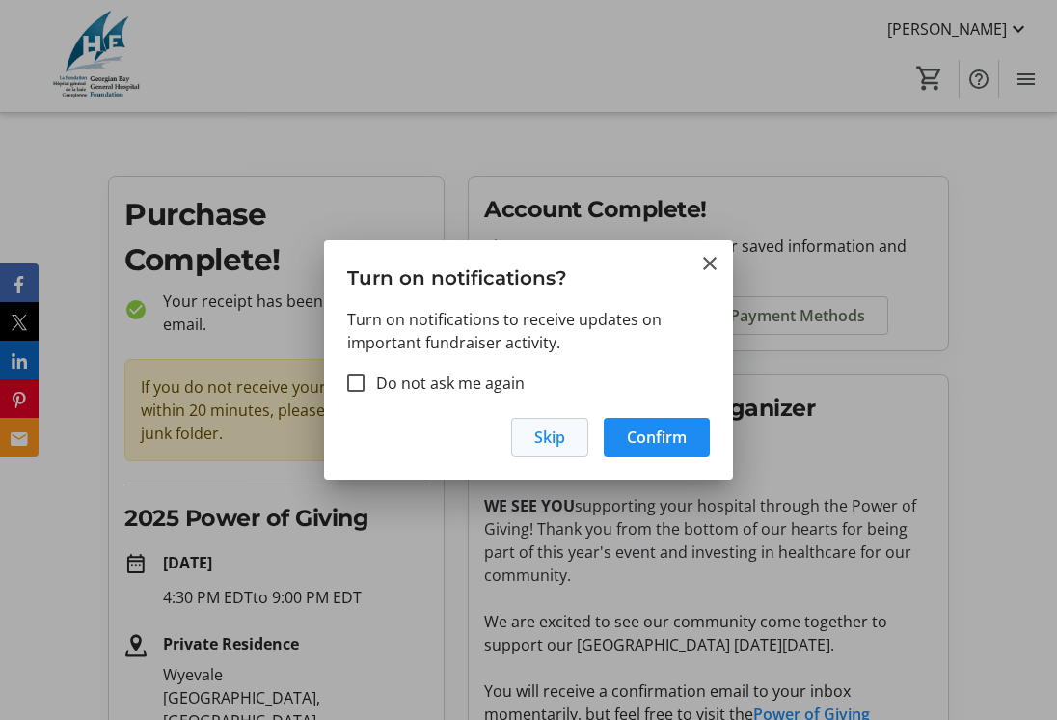
click at [550, 444] on span "Skip" at bounding box center [549, 436] width 31 height 23
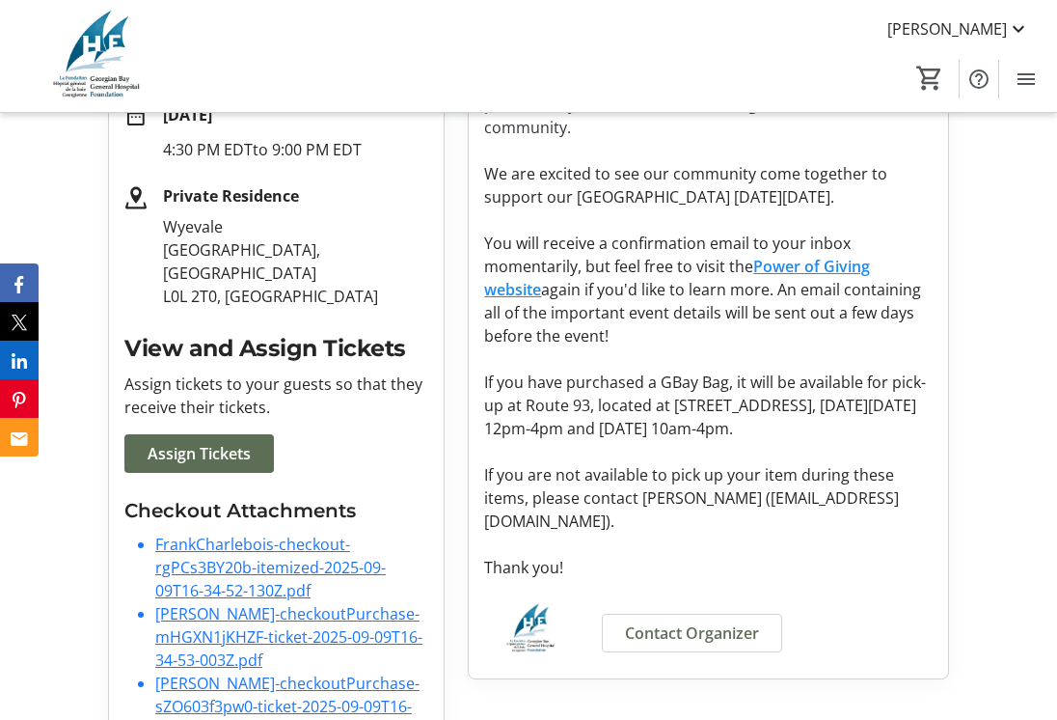
scroll to position [492, 0]
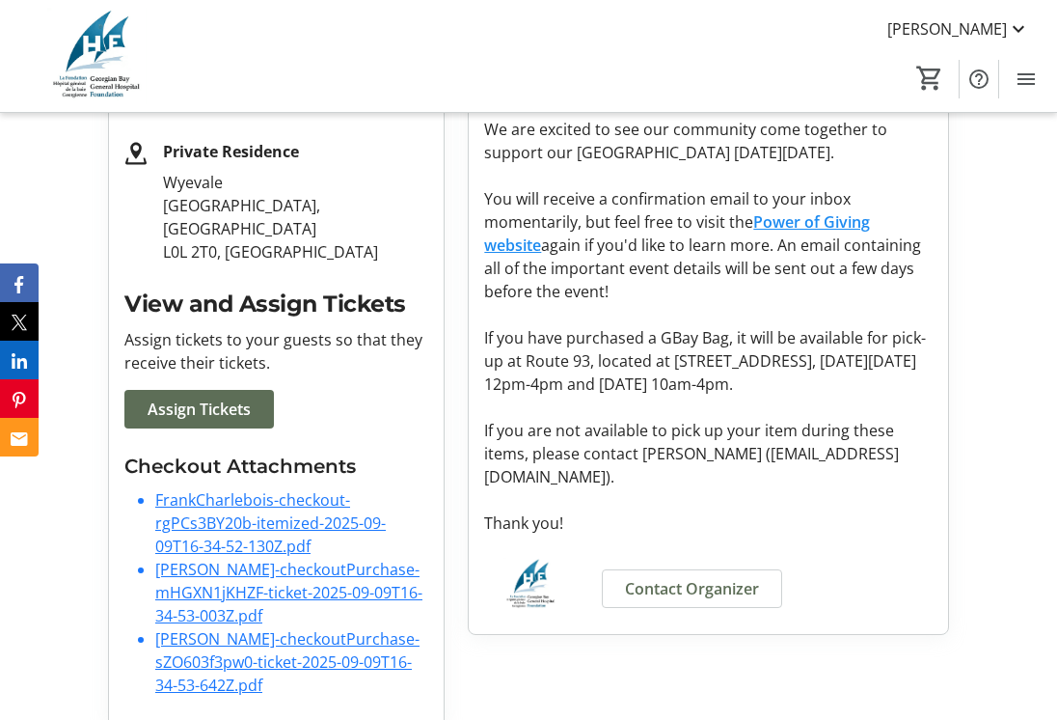
click at [289, 493] on link "FrankCharlebois-checkout-rgPCs3BY20b-itemized-2025-09-09T16-34-52-130Z.pdf" at bounding box center [270, 523] width 231 height 68
